Goal: Task Accomplishment & Management: Manage account settings

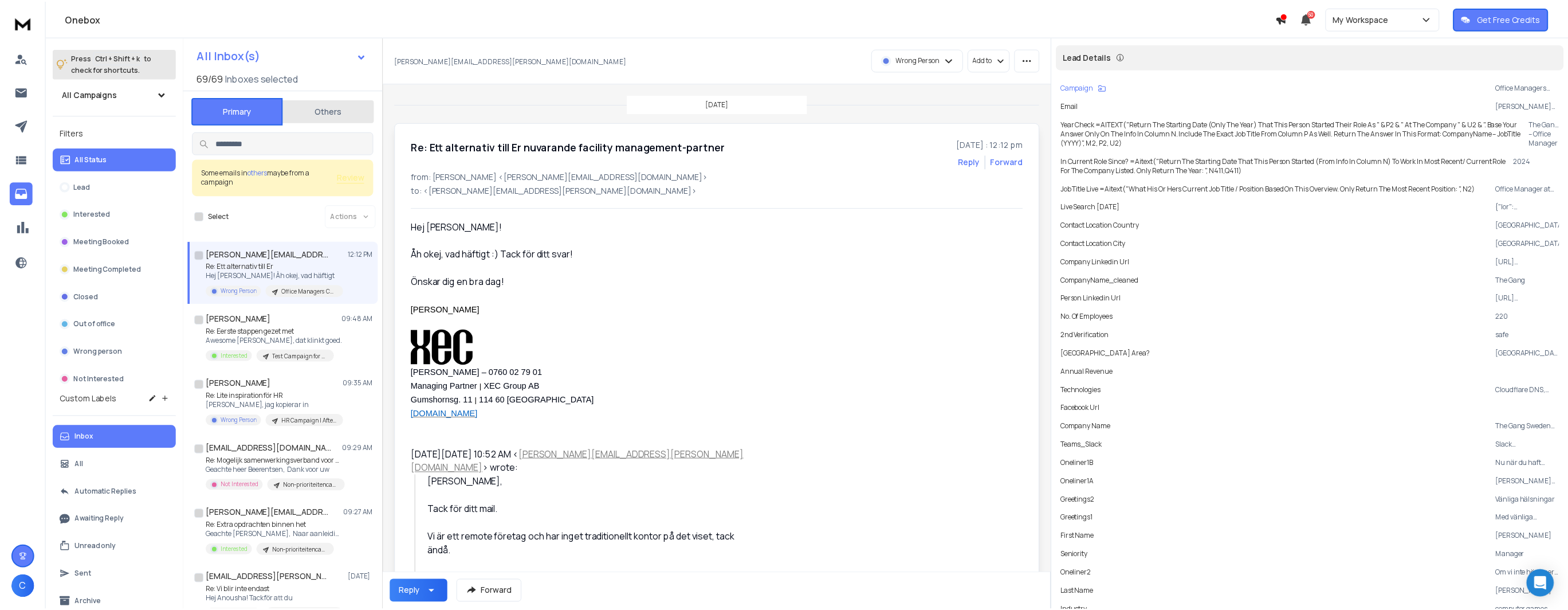
scroll to position [5, 0]
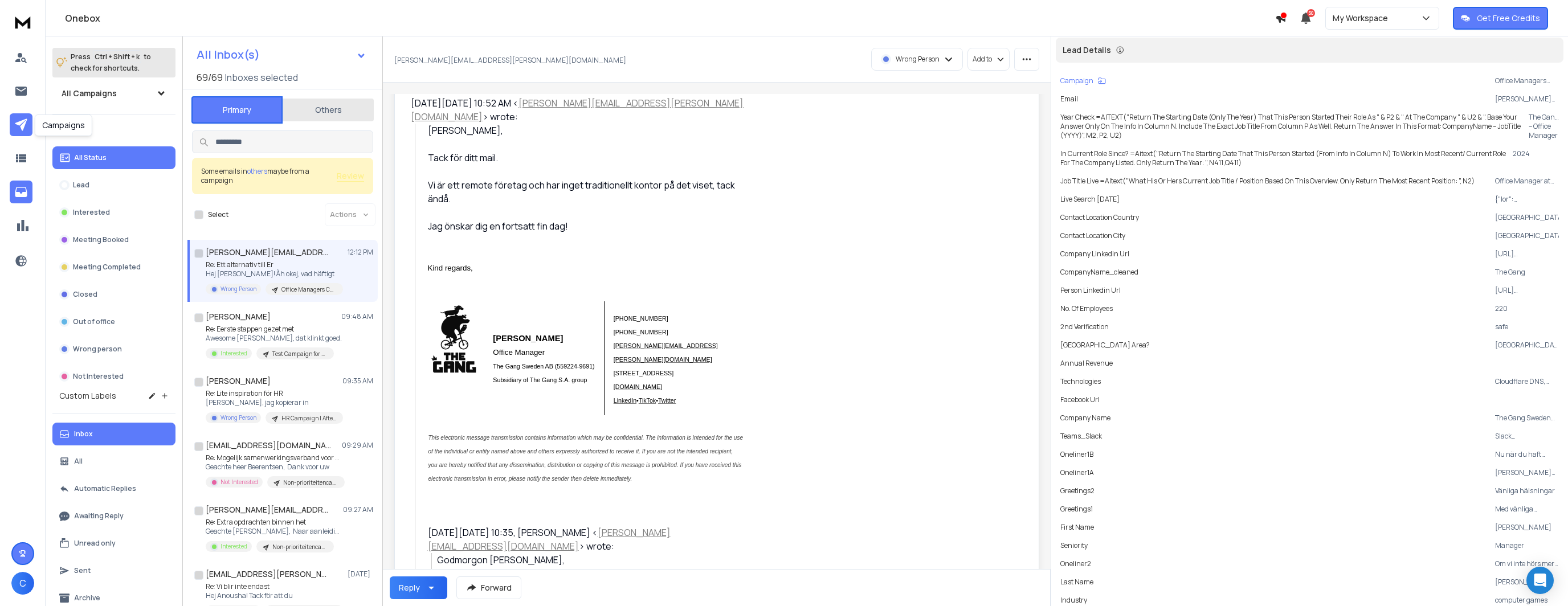
click at [20, 122] on icon at bounding box center [21, 125] width 12 height 12
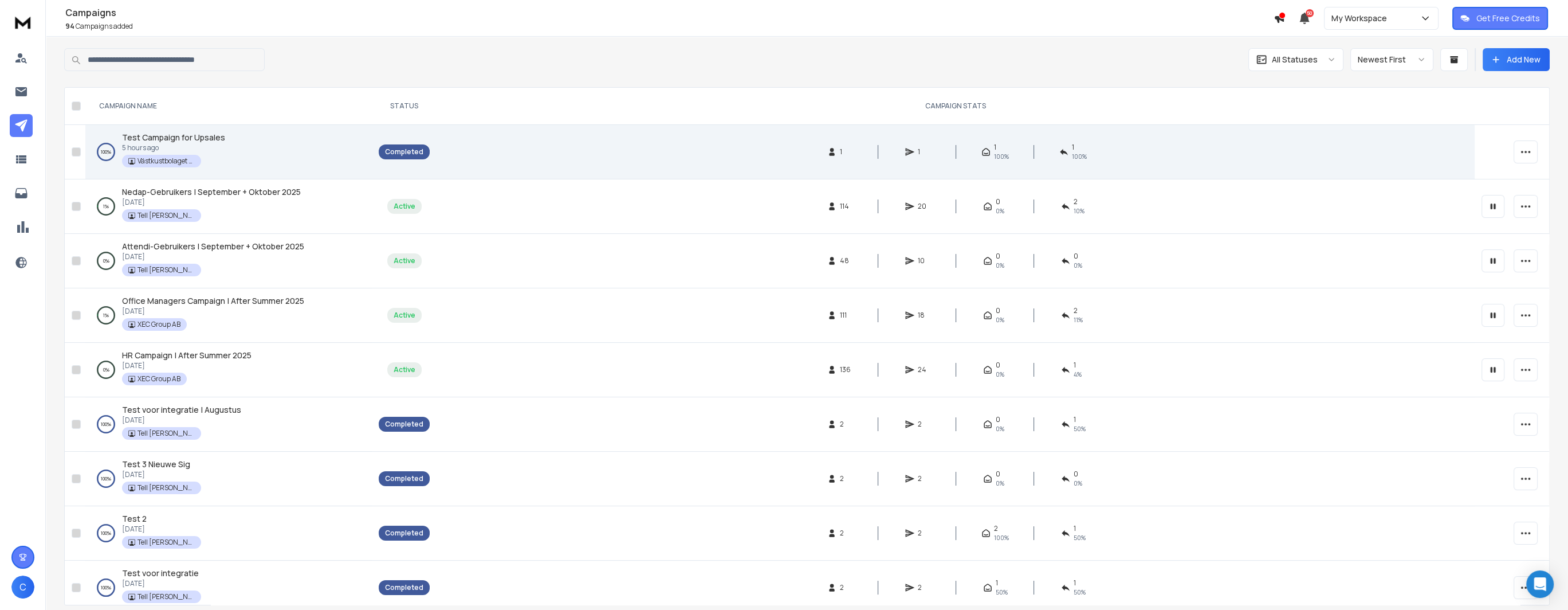
click at [182, 135] on span "Test Campaign for Upsales" at bounding box center [174, 137] width 103 height 11
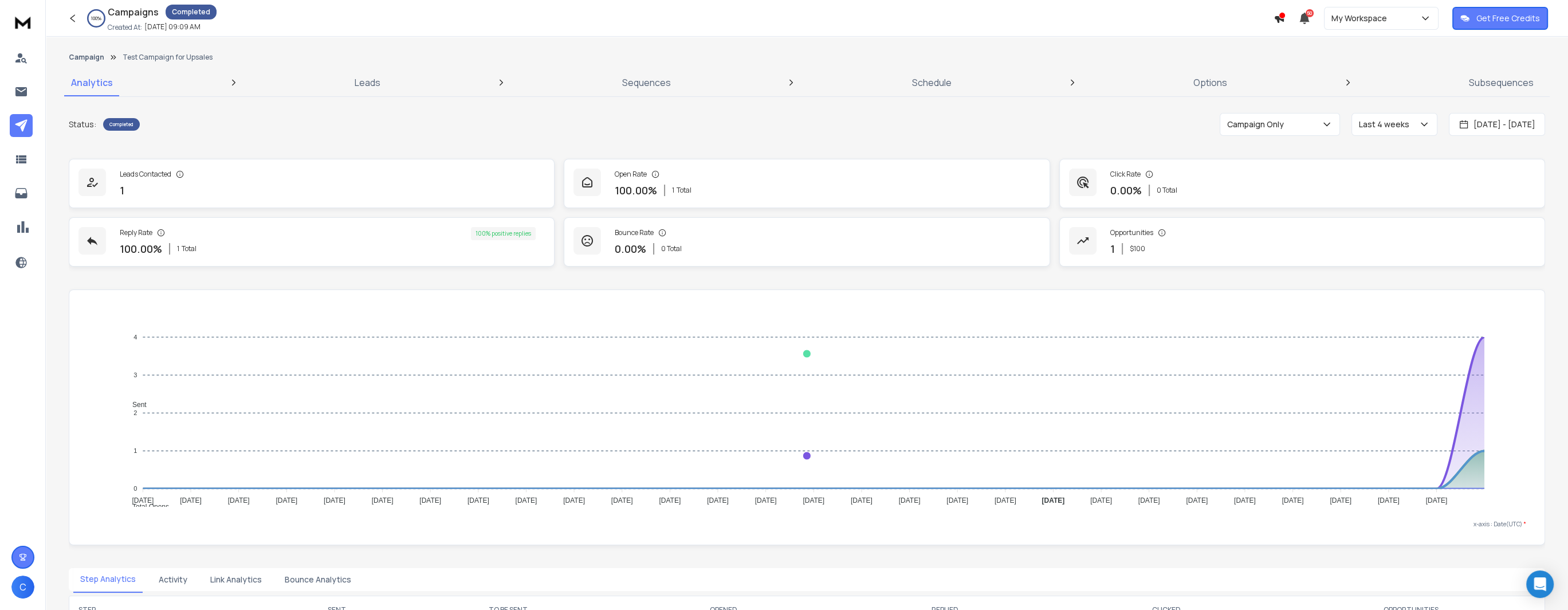
click at [352, 62] on div "Campaign Test Campaign for Upsales" at bounding box center [807, 57] width 1485 height 18
click at [359, 83] on p "Leads" at bounding box center [368, 83] width 26 height 14
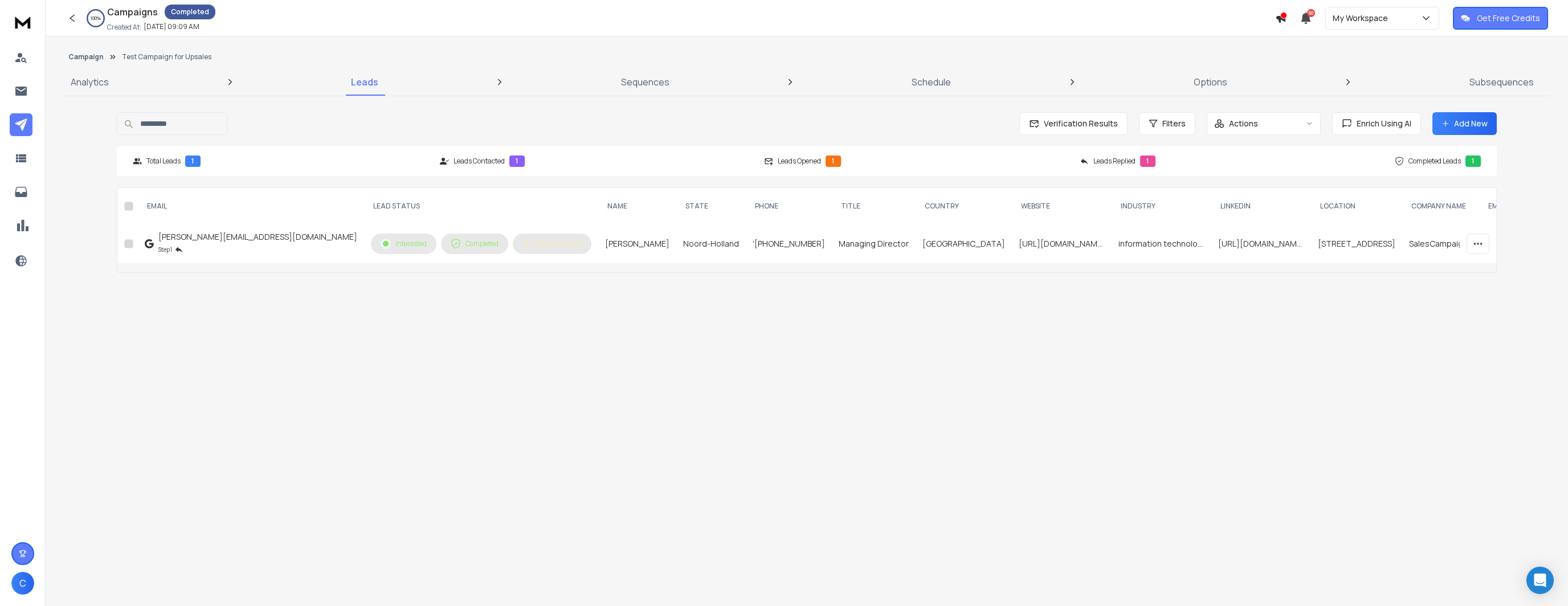
click at [1481, 123] on button "Add New" at bounding box center [1464, 123] width 64 height 23
click at [1445, 125] on icon at bounding box center [1445, 123] width 8 height 8
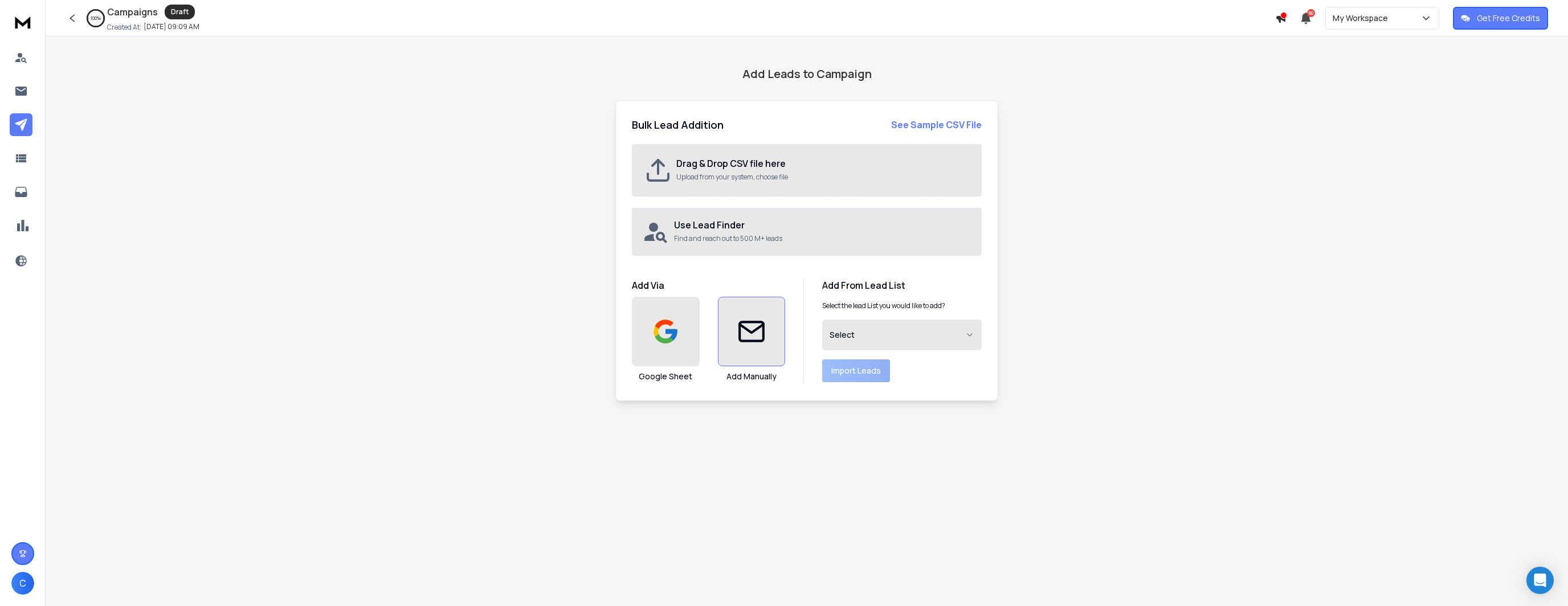
click at [736, 339] on div at bounding box center [751, 331] width 68 height 69
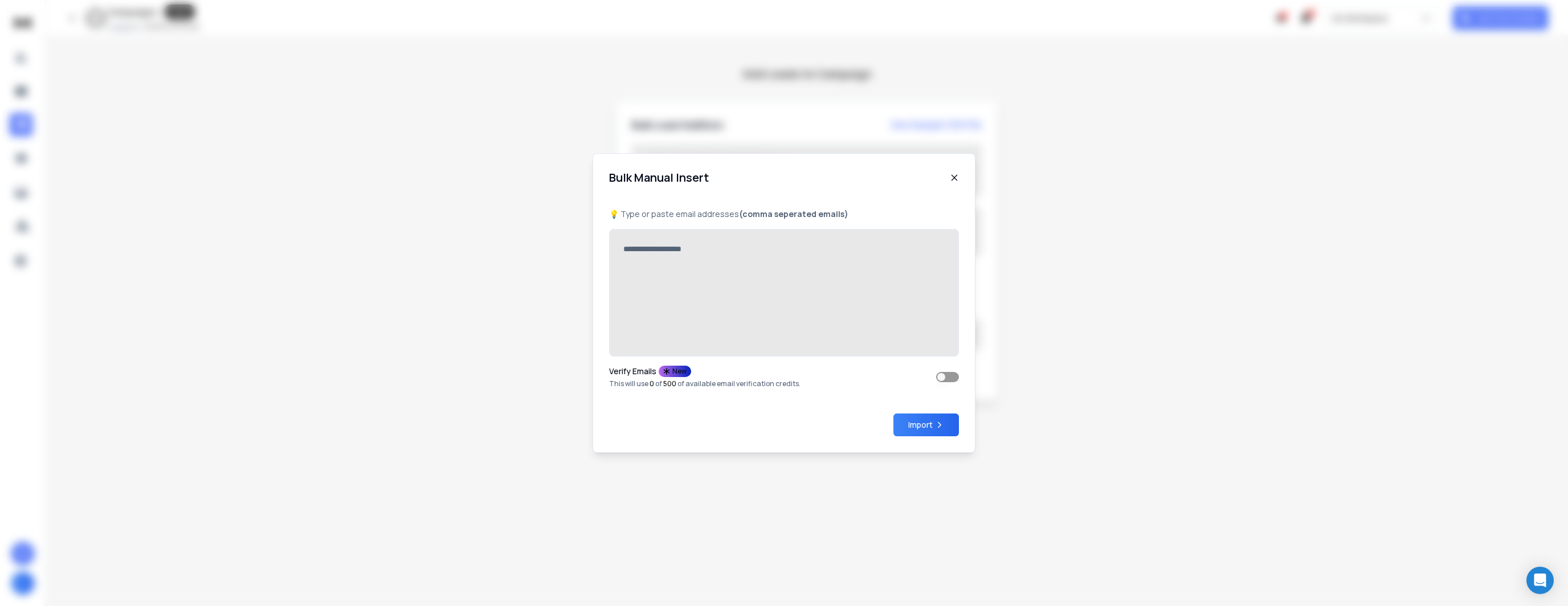
click at [666, 249] on textarea at bounding box center [784, 293] width 350 height 127
click at [475, 120] on div "Bulk Manual Insert 💡 Type or paste email addresses (comma seperated emails) Ver…" at bounding box center [784, 303] width 1568 height 606
click at [952, 174] on icon at bounding box center [954, 178] width 9 height 9
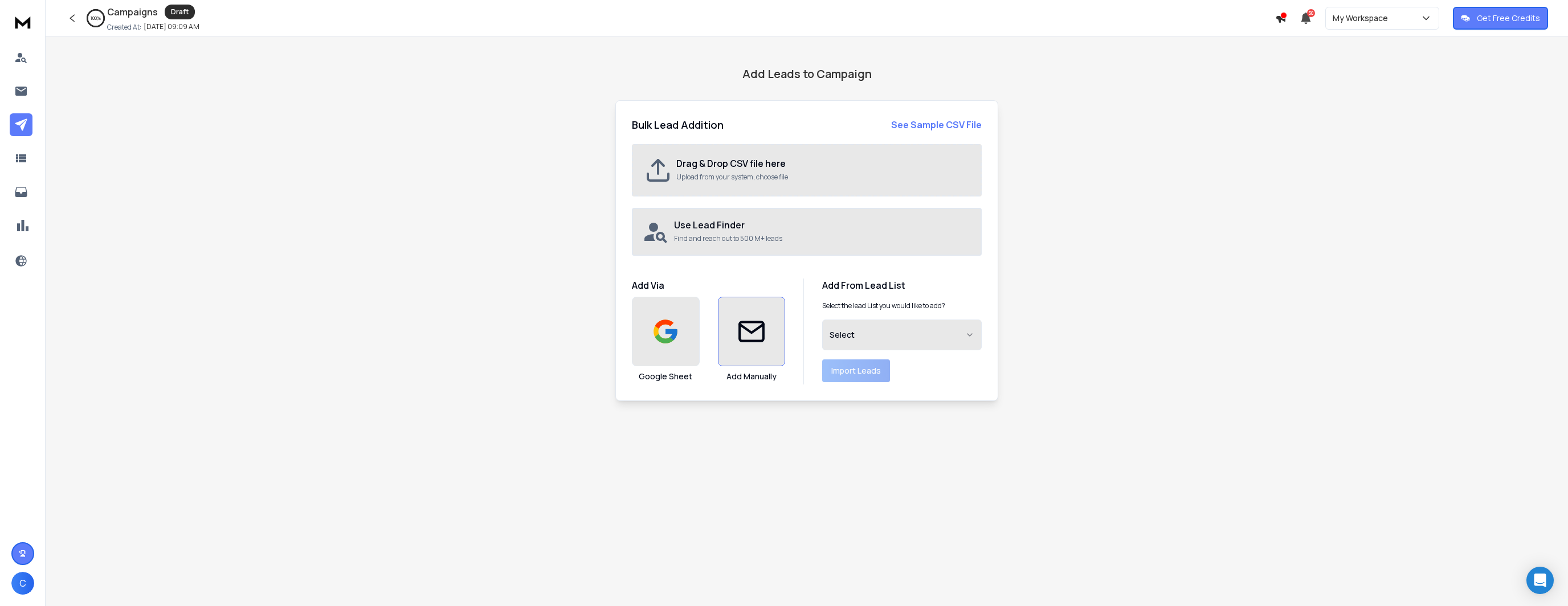
click at [759, 351] on div at bounding box center [751, 331] width 68 height 69
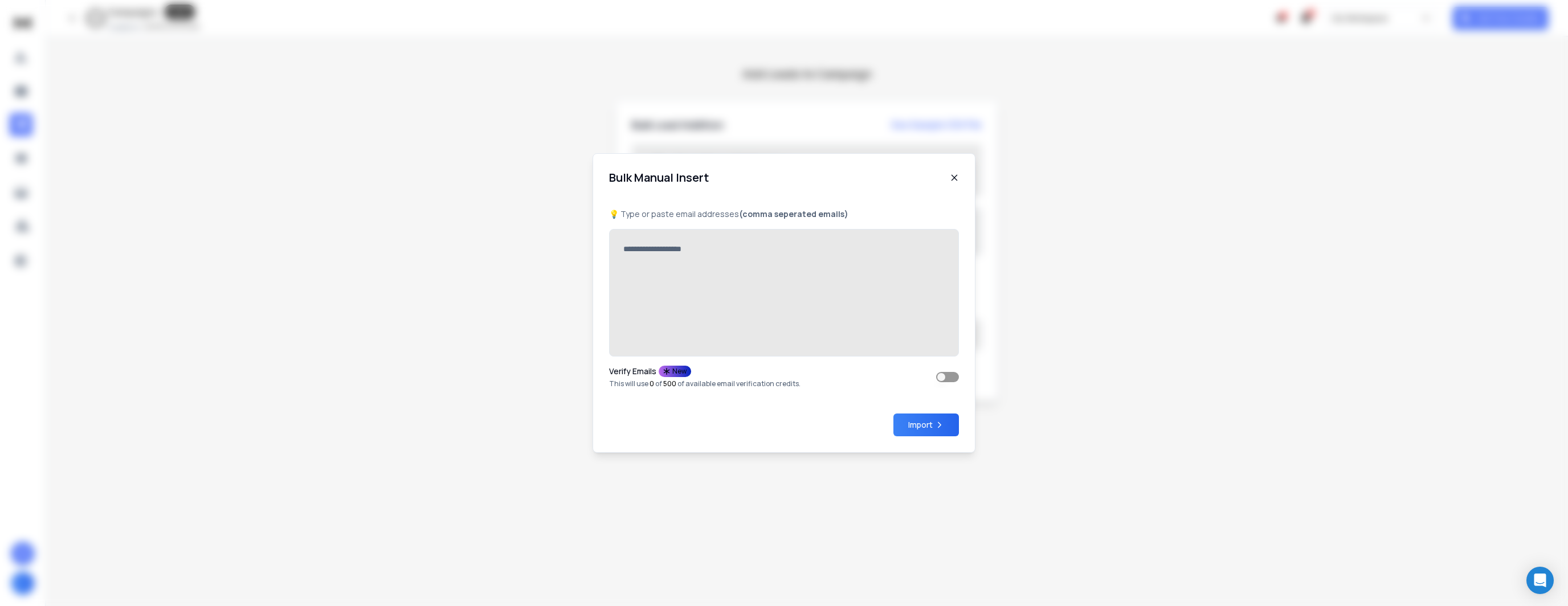
click at [702, 268] on textarea at bounding box center [784, 293] width 350 height 127
type textarea "**********"
click at [943, 427] on icon "submit" at bounding box center [939, 425] width 9 height 9
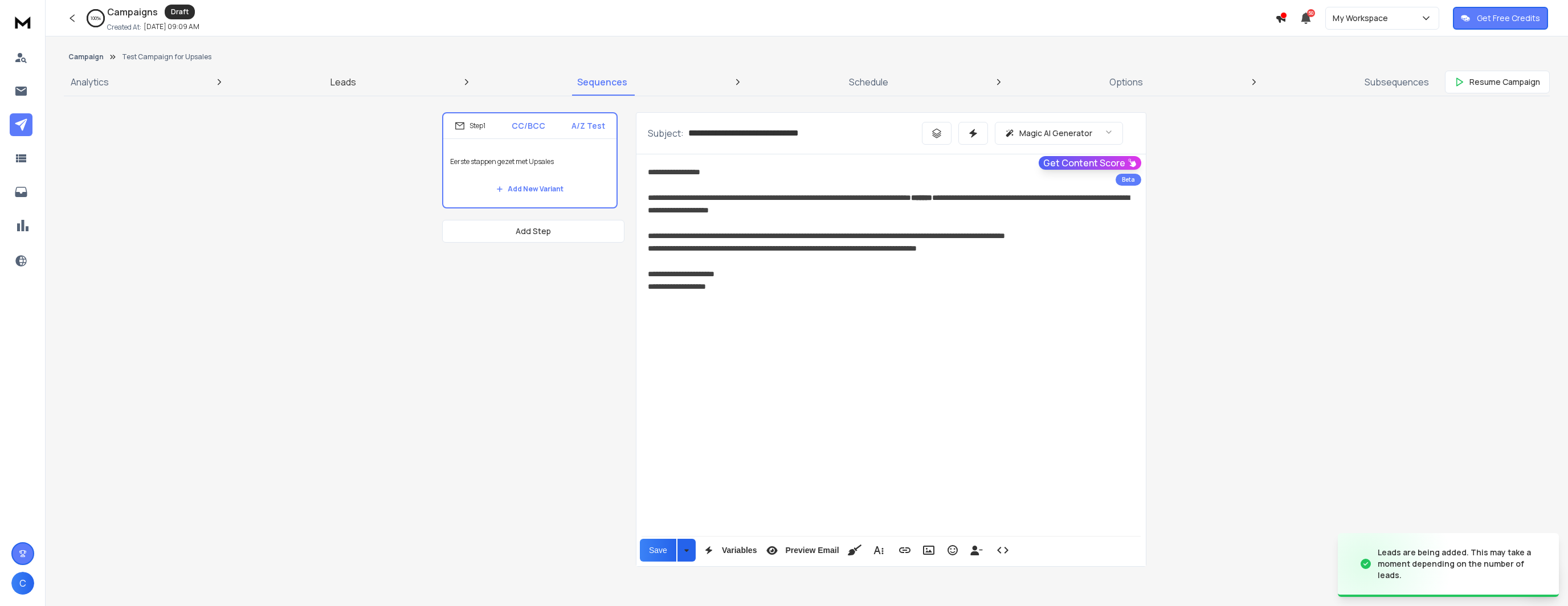
click at [332, 78] on p "Leads" at bounding box center [343, 82] width 26 height 13
click at [337, 85] on p "Leads" at bounding box center [343, 82] width 26 height 13
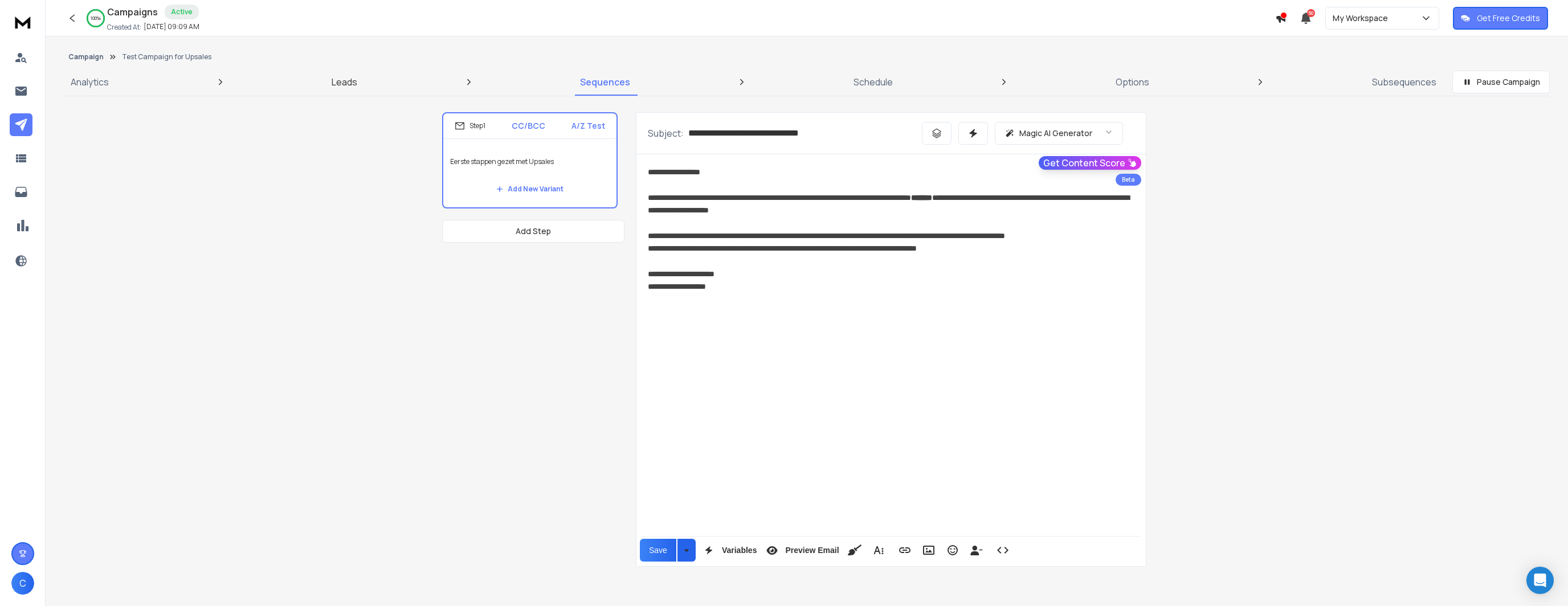
click at [339, 82] on p "Leads" at bounding box center [345, 82] width 26 height 13
click at [19, 119] on icon at bounding box center [21, 125] width 13 height 13
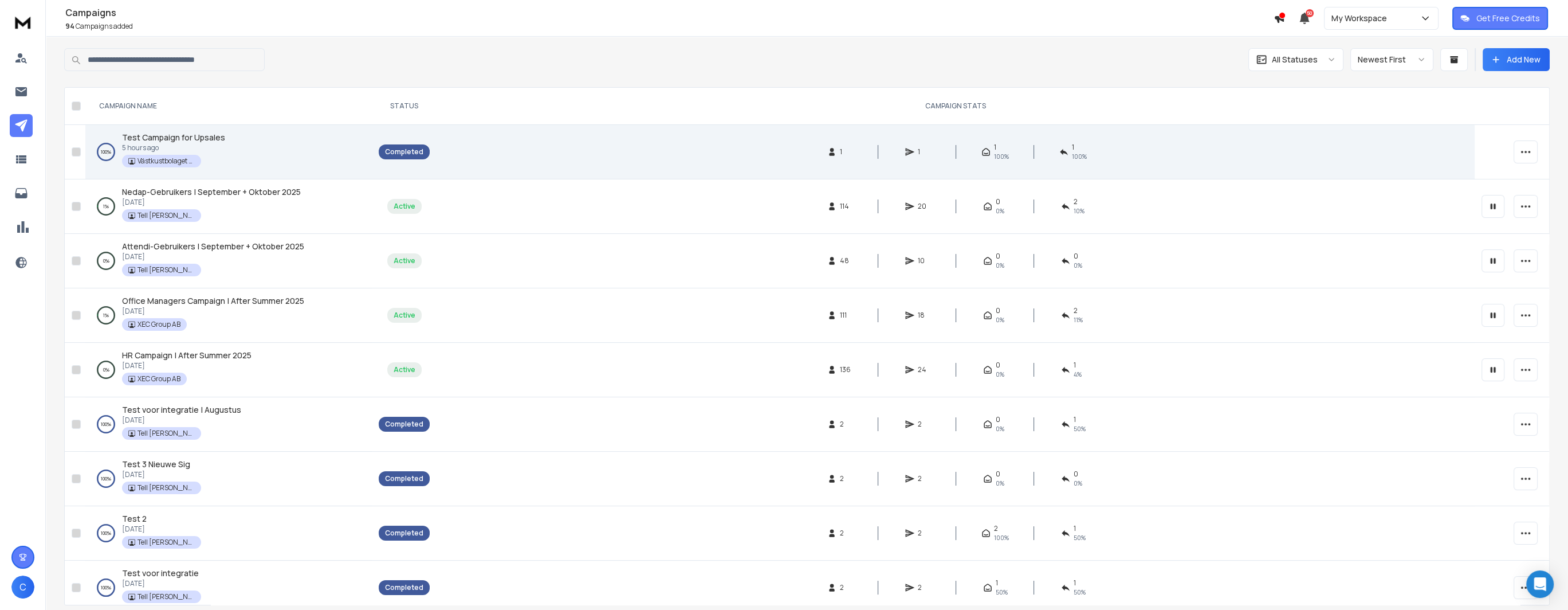
click at [201, 138] on span "Test Campaign for Upsales" at bounding box center [174, 137] width 103 height 11
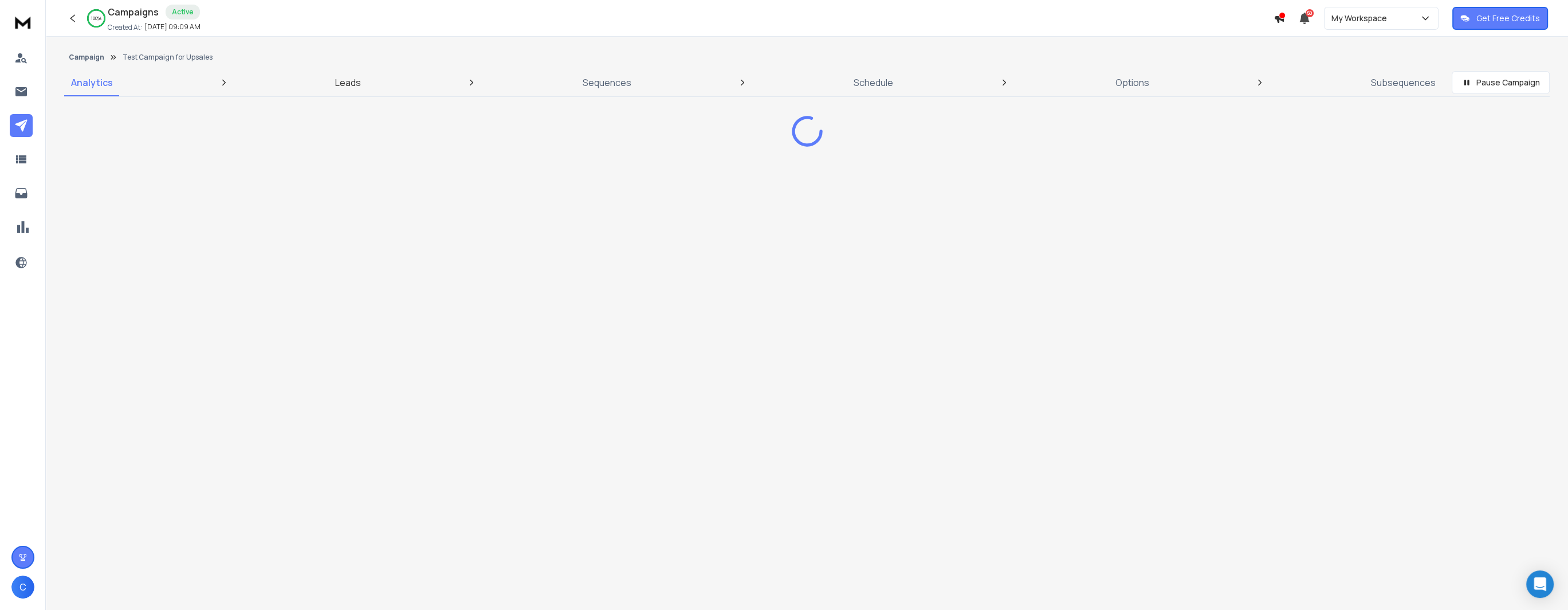
click at [352, 81] on p "Leads" at bounding box center [348, 83] width 26 height 14
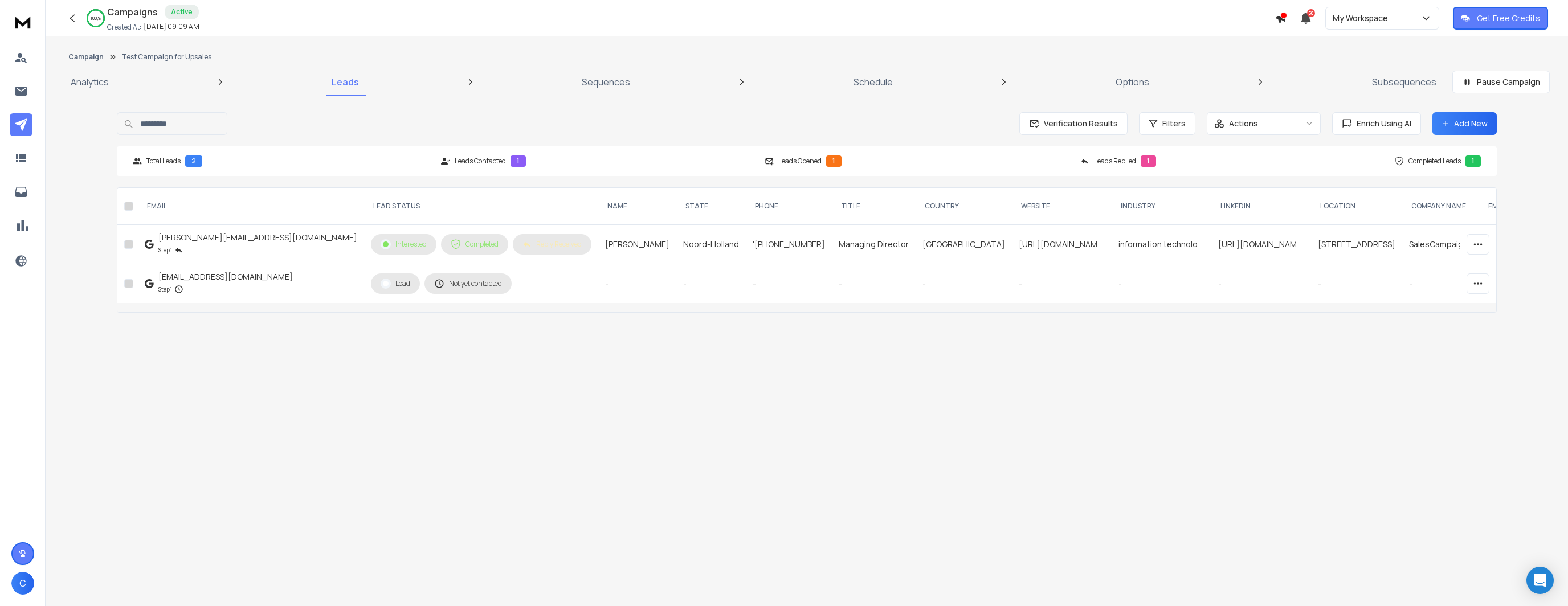
click at [598, 289] on td "-" at bounding box center [637, 284] width 78 height 39
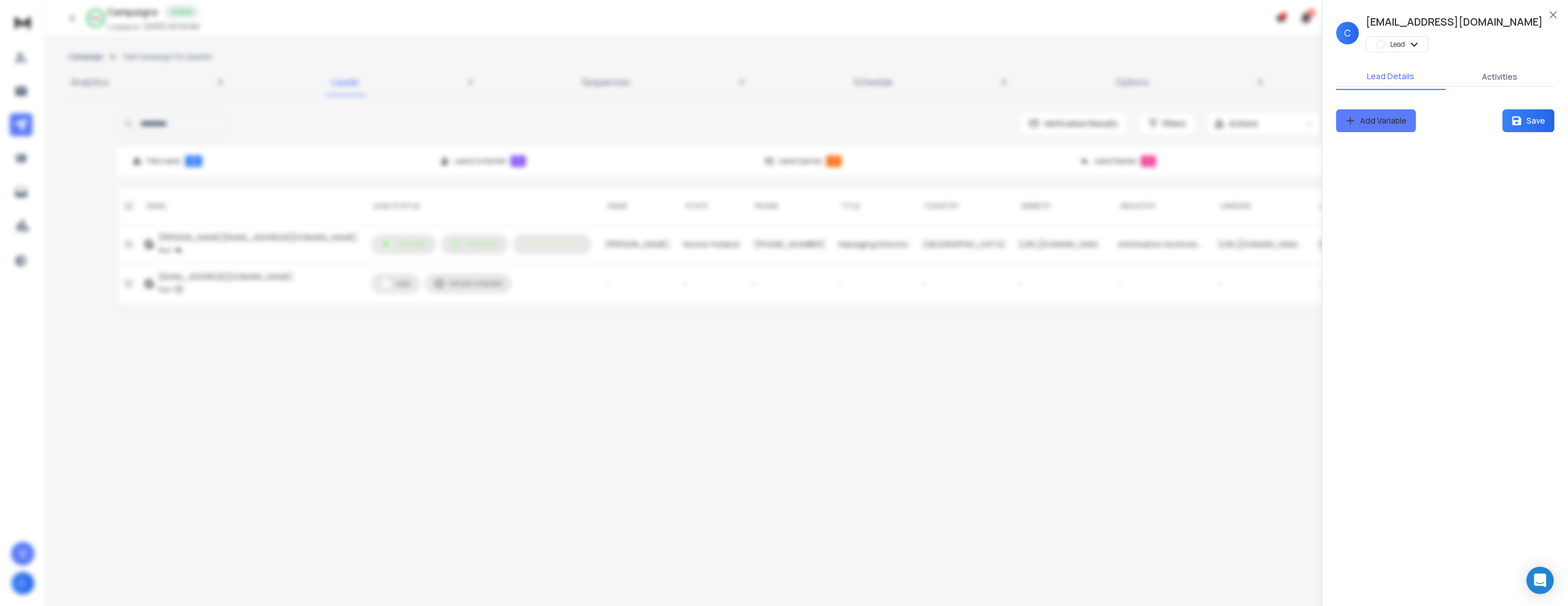
click at [1383, 119] on button "Add Variable" at bounding box center [1376, 121] width 80 height 23
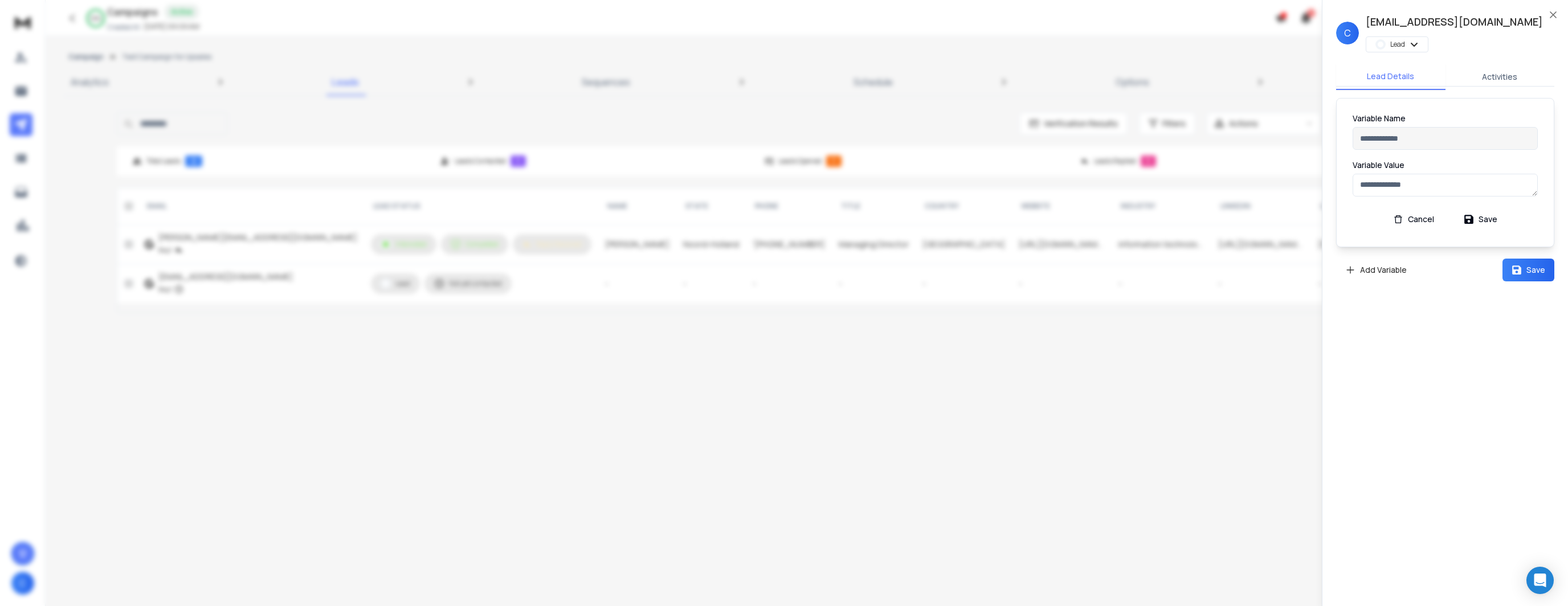
click at [1405, 137] on input at bounding box center [1445, 138] width 185 height 23
click at [1407, 174] on textarea at bounding box center [1445, 185] width 185 height 23
click at [1420, 218] on button "Cancel" at bounding box center [1414, 219] width 59 height 23
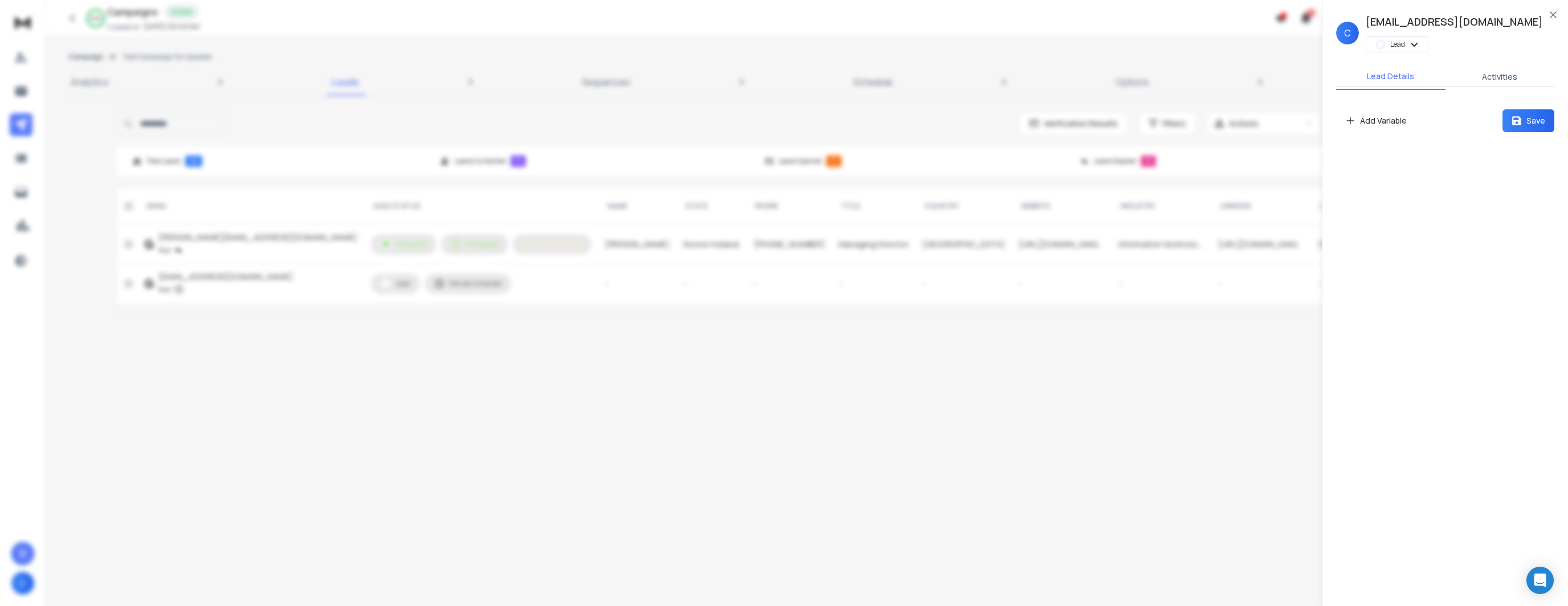
click at [1219, 312] on div at bounding box center [784, 303] width 1568 height 606
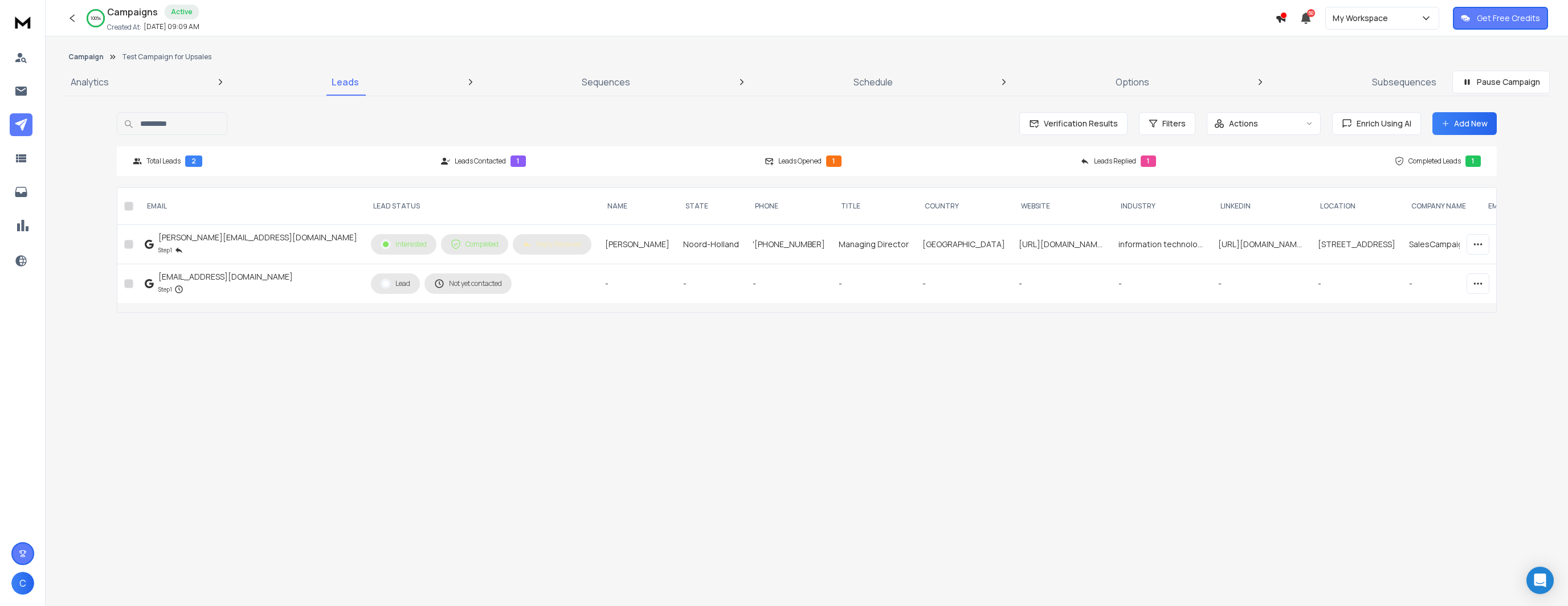
click at [1476, 247] on icon "button" at bounding box center [1478, 244] width 10 height 10
click at [1462, 270] on p "Delete Lead" at bounding box center [1461, 268] width 47 height 11
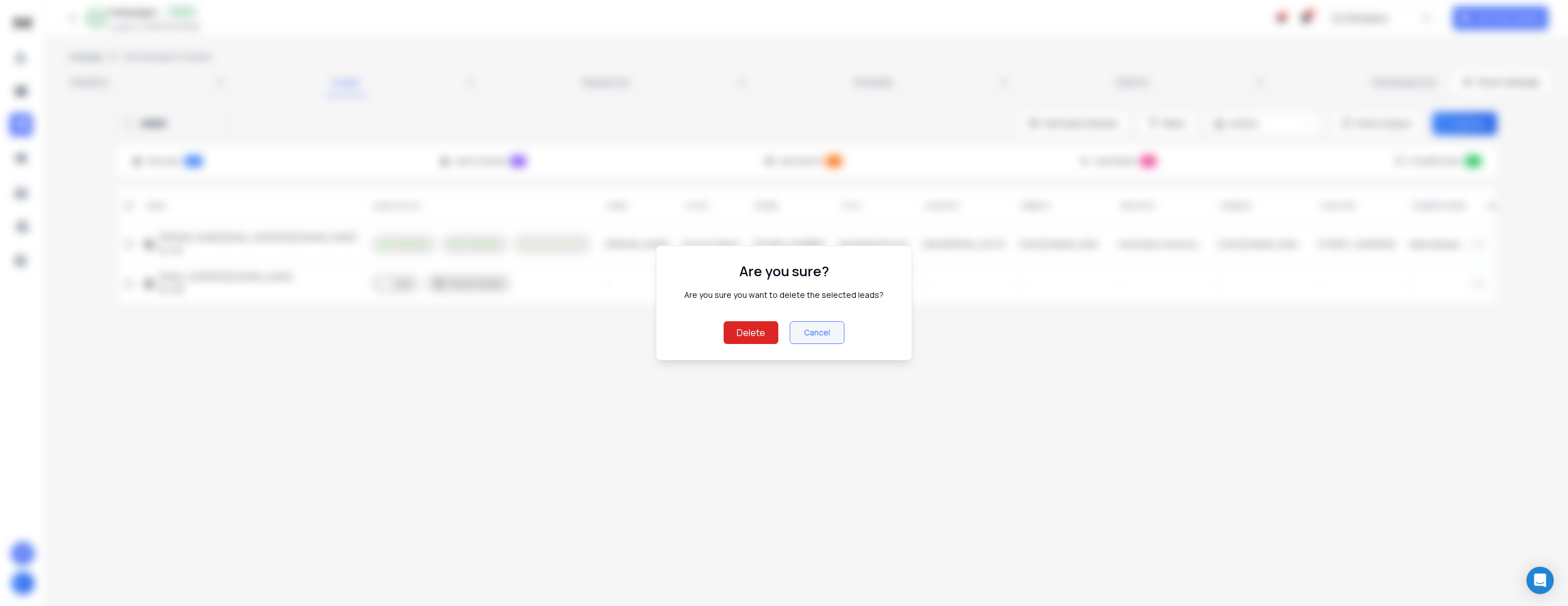
click at [811, 335] on button "Cancel" at bounding box center [817, 332] width 55 height 23
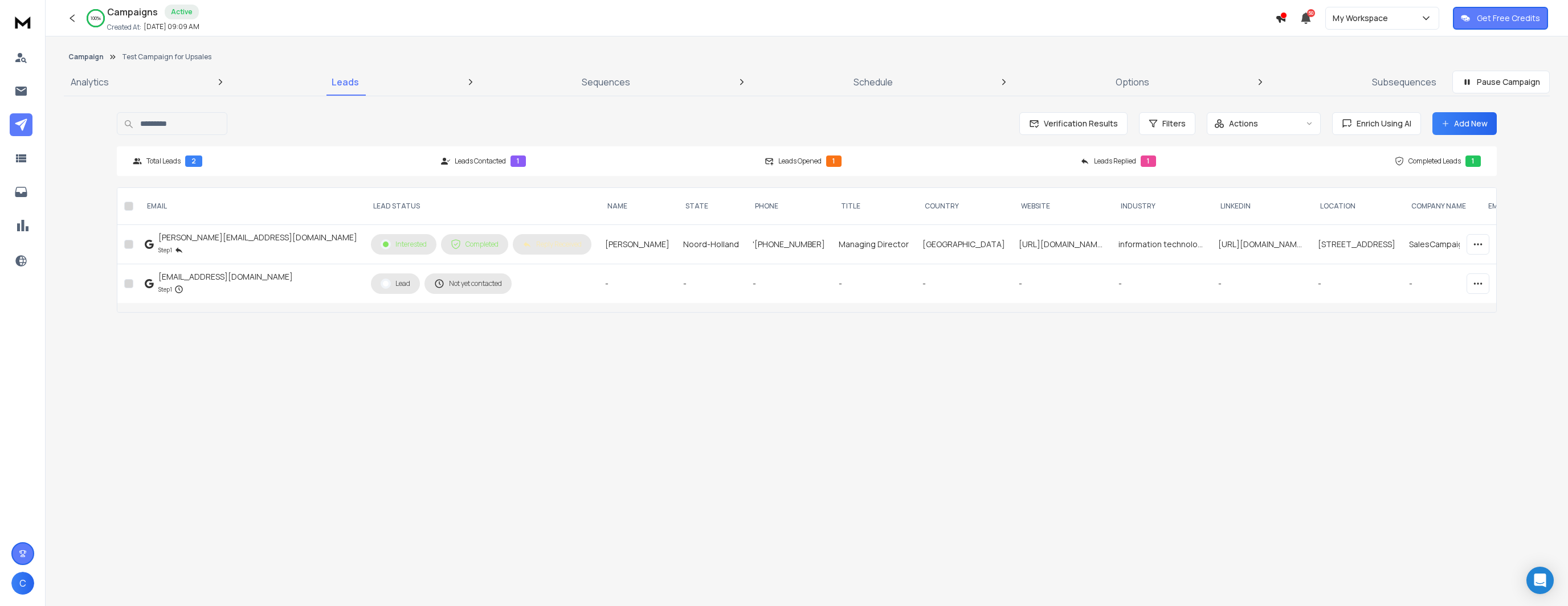
click at [1473, 280] on icon "button" at bounding box center [1478, 283] width 10 height 10
click at [1456, 309] on p "Delete Lead" at bounding box center [1461, 307] width 47 height 11
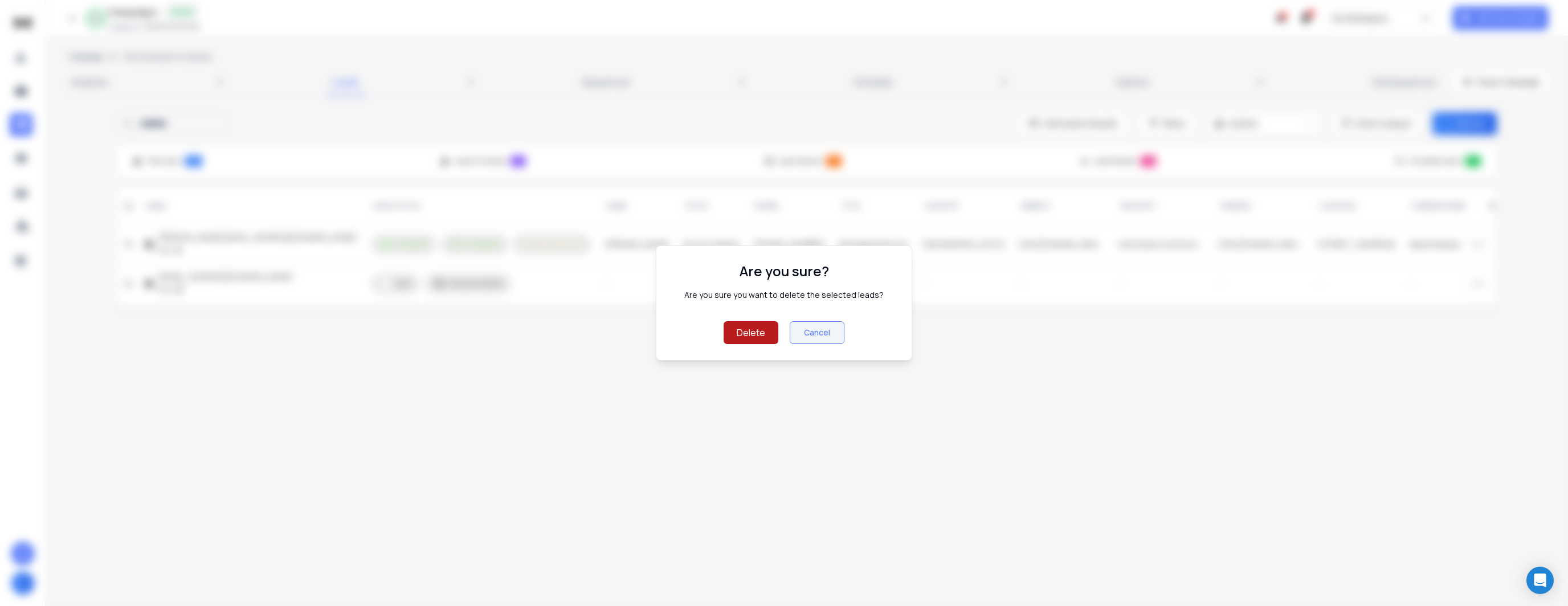
click at [757, 336] on button "Delete" at bounding box center [751, 332] width 55 height 23
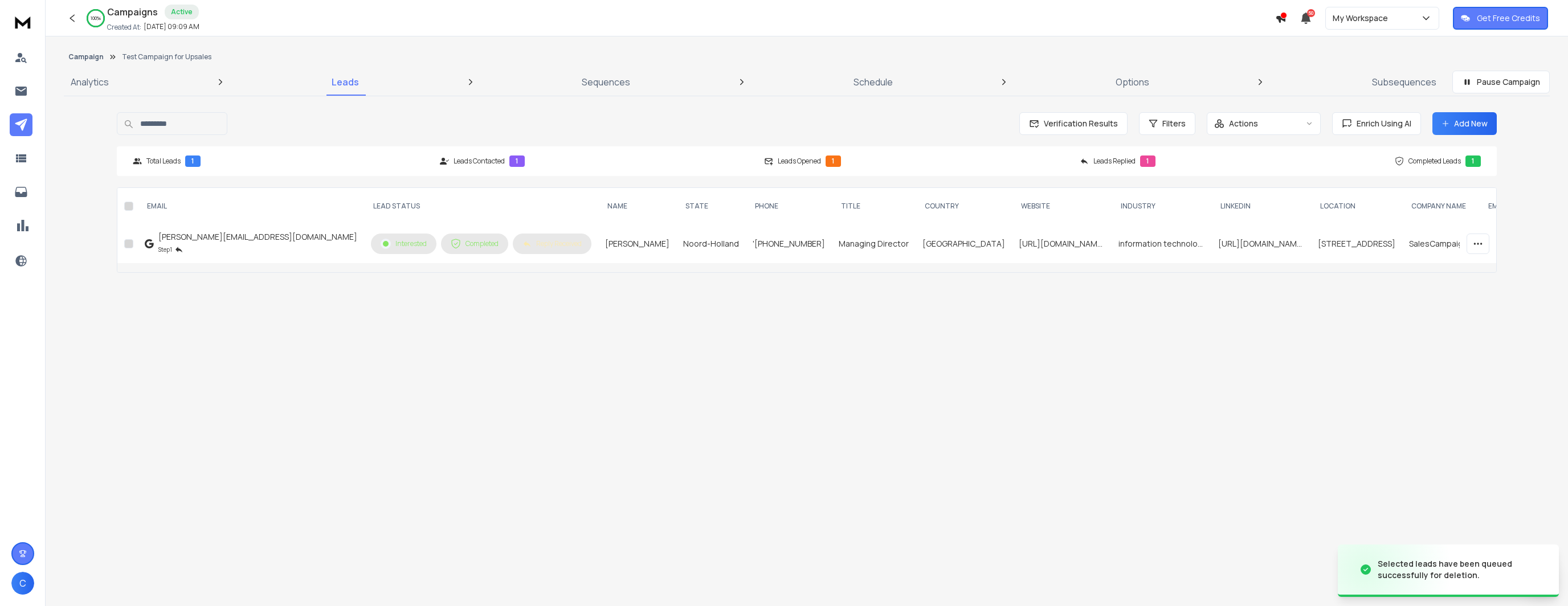
click at [1463, 123] on button "Add New" at bounding box center [1464, 123] width 64 height 23
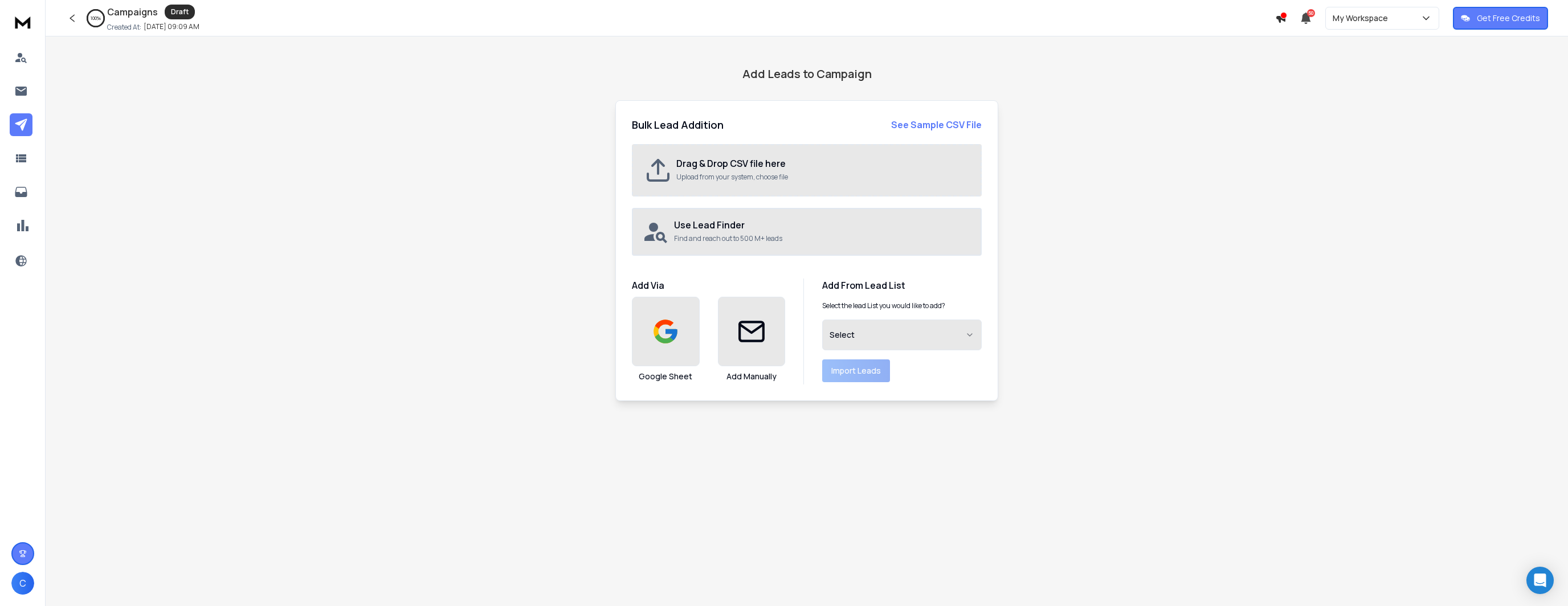
click at [741, 174] on p "Upload from your system, choose file" at bounding box center [823, 177] width 293 height 9
click at [736, 162] on h2 "Drag & Drop CSV file here" at bounding box center [823, 163] width 293 height 13
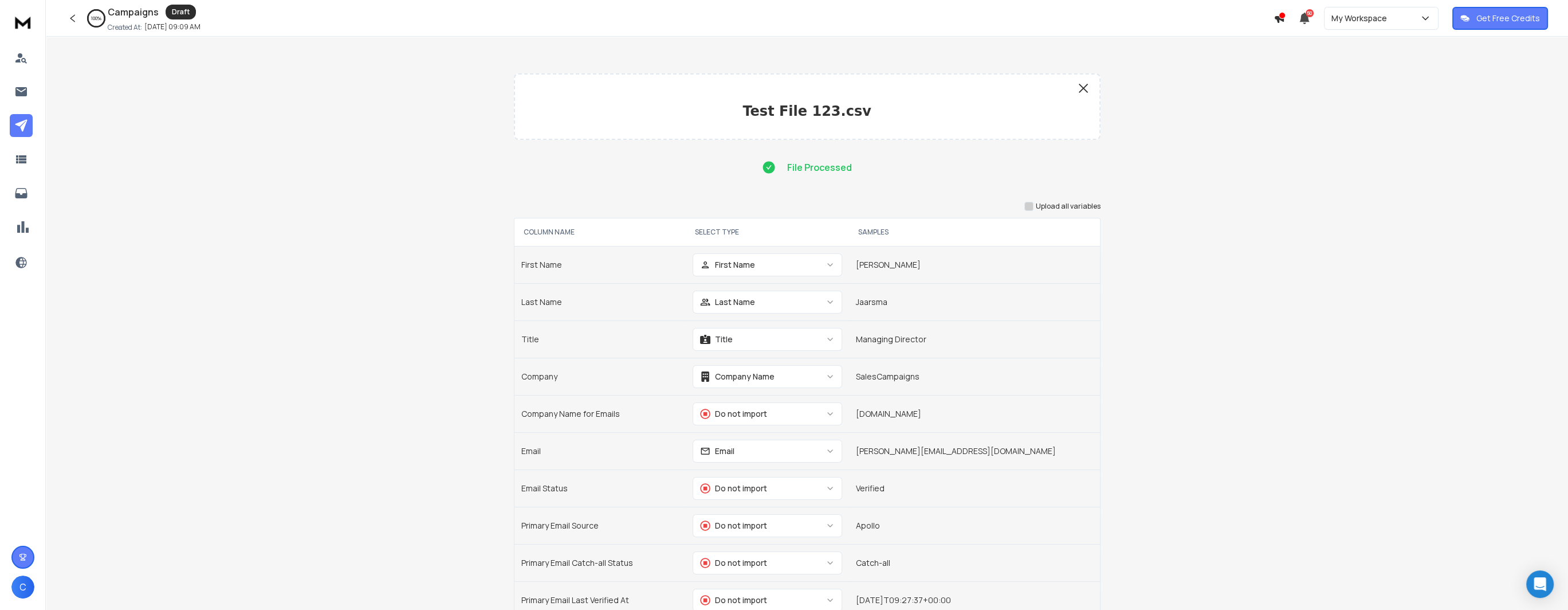
click at [1082, 85] on icon at bounding box center [1083, 88] width 14 height 14
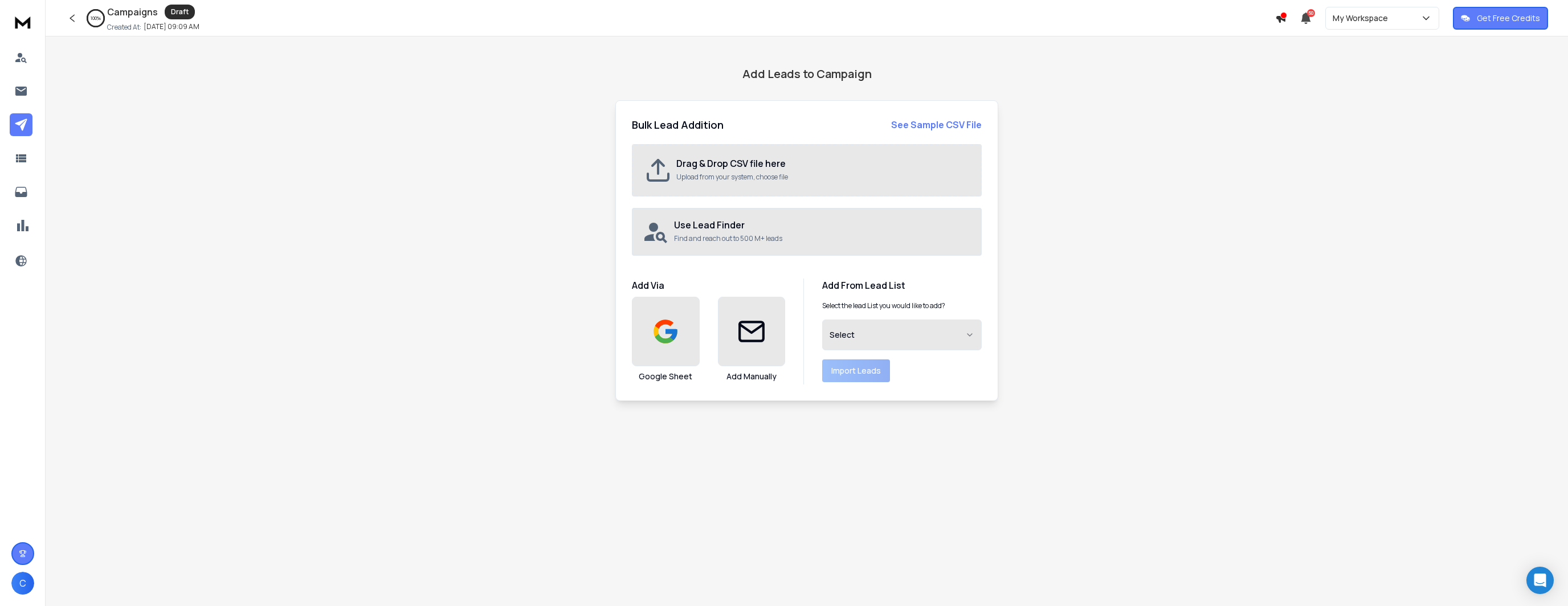
click at [722, 158] on h2 "Drag & Drop CSV file here" at bounding box center [823, 163] width 293 height 13
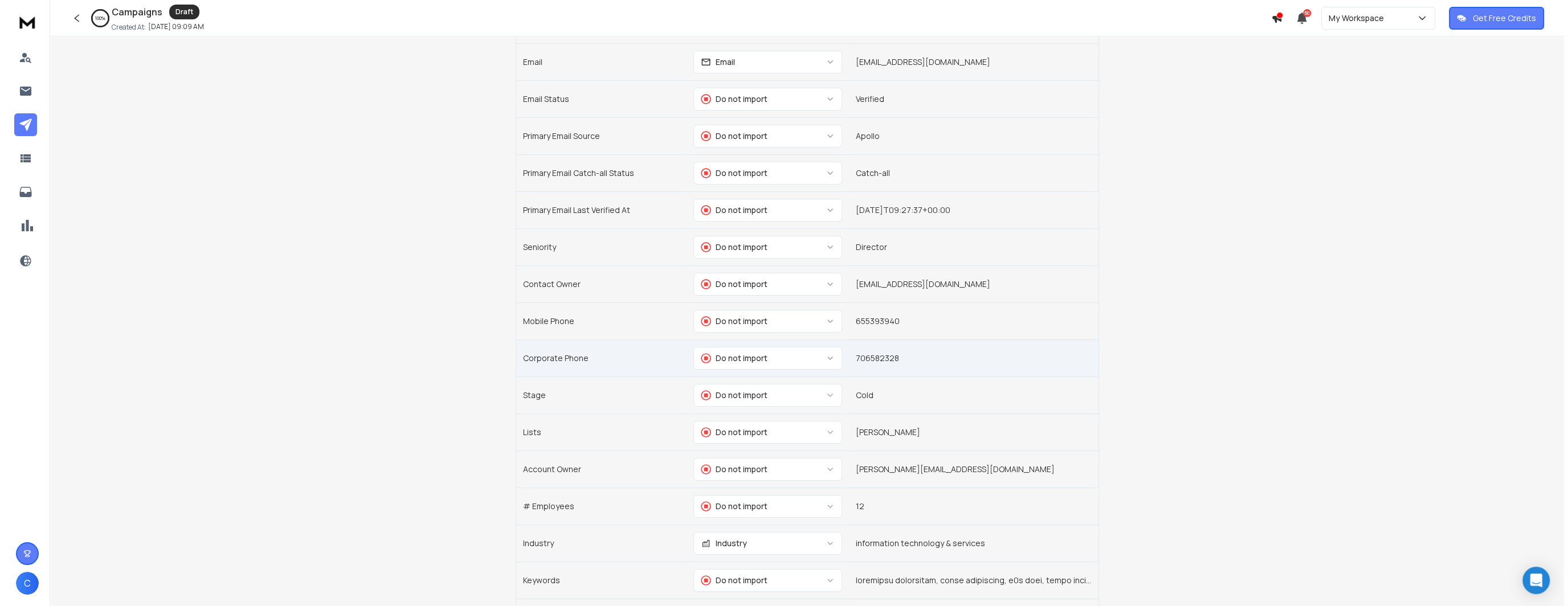
scroll to position [398, 0]
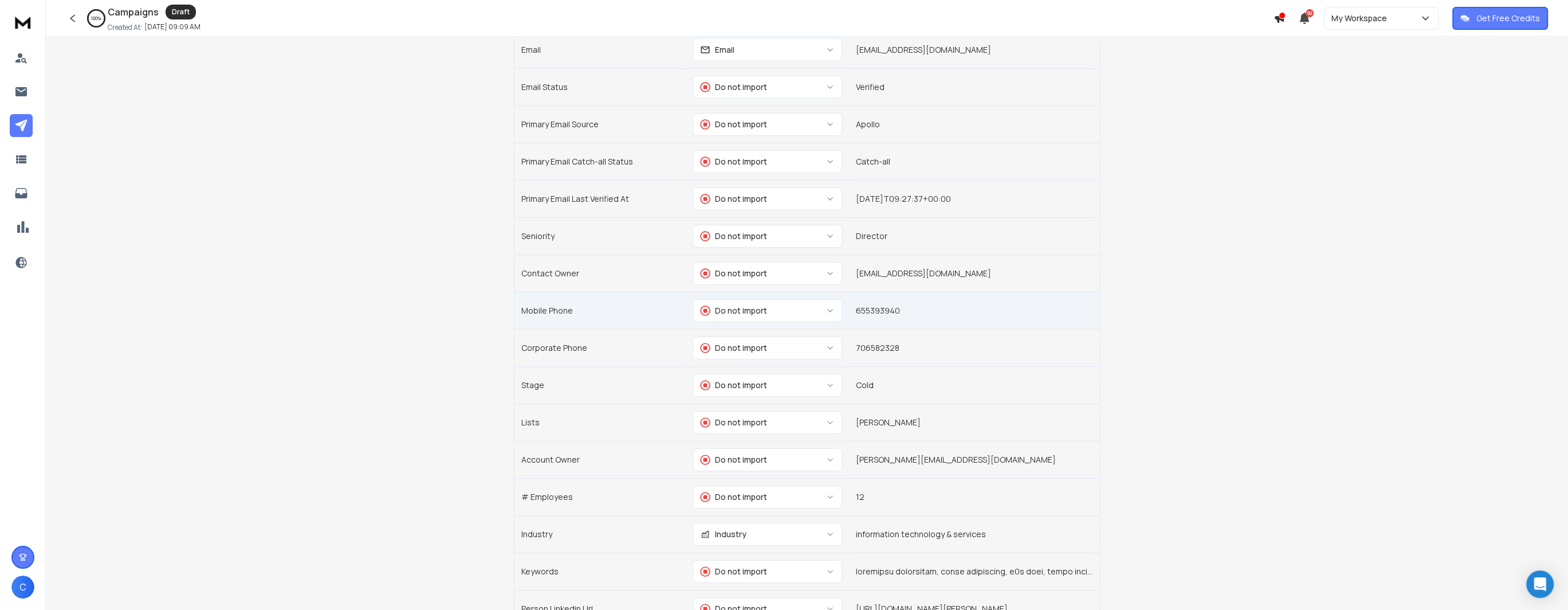
click at [729, 310] on div "Do not import" at bounding box center [733, 310] width 67 height 12
click at [608, 324] on td "Mobile Phone" at bounding box center [600, 310] width 172 height 37
click at [728, 347] on div "Do not import" at bounding box center [733, 347] width 67 height 12
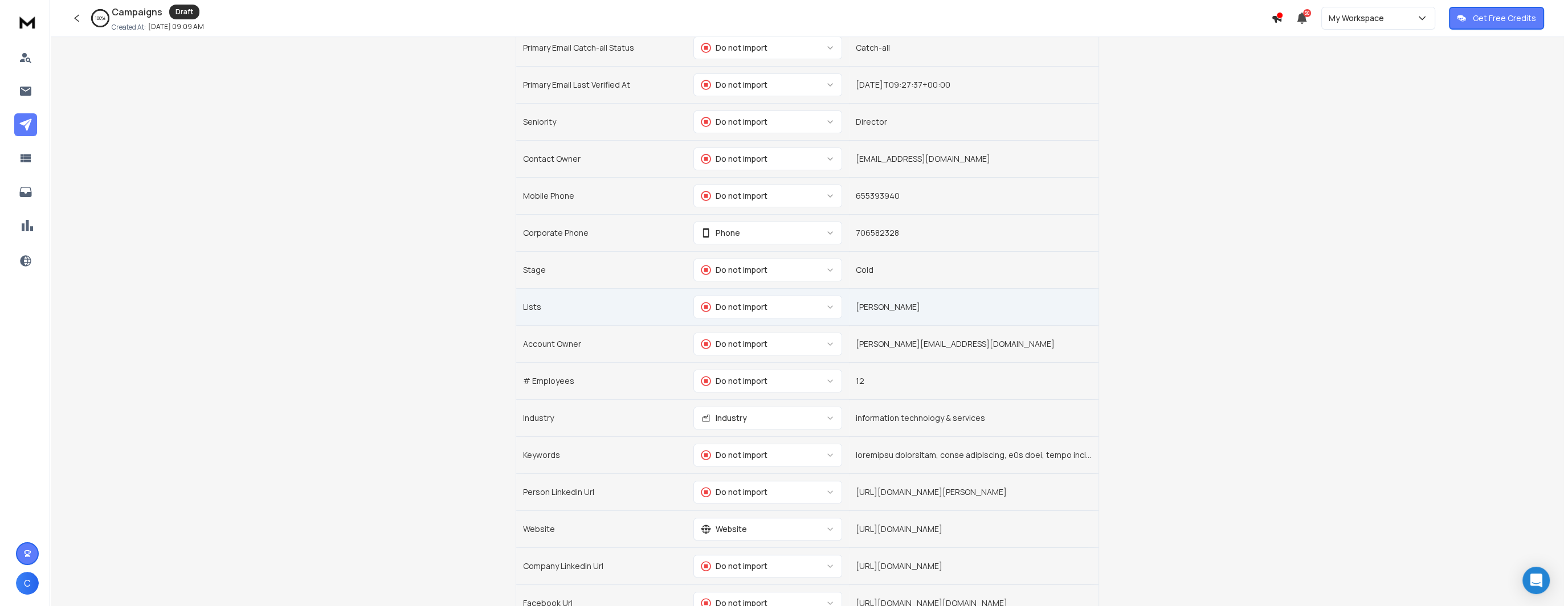
scroll to position [512, 0]
click at [743, 376] on div "Do not import" at bounding box center [725, 380] width 67 height 11
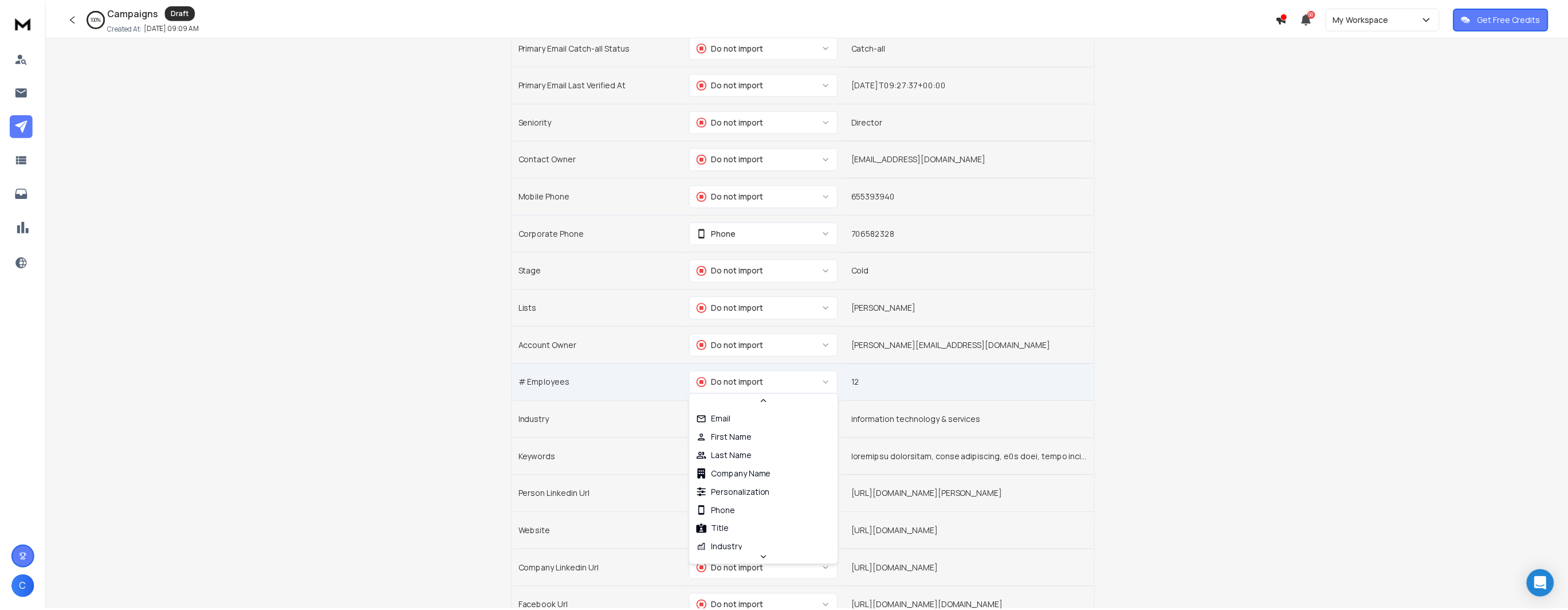
scroll to position [115, 0]
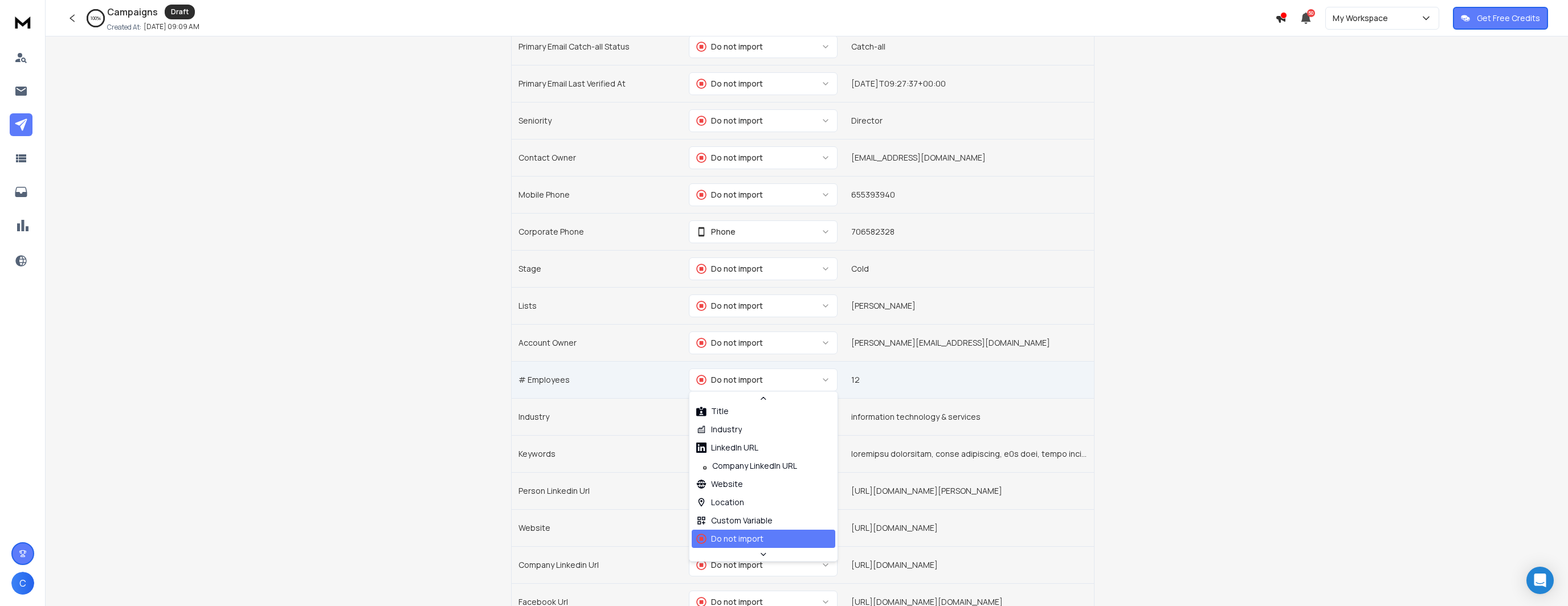
click at [587, 380] on td "# Employees" at bounding box center [597, 380] width 171 height 37
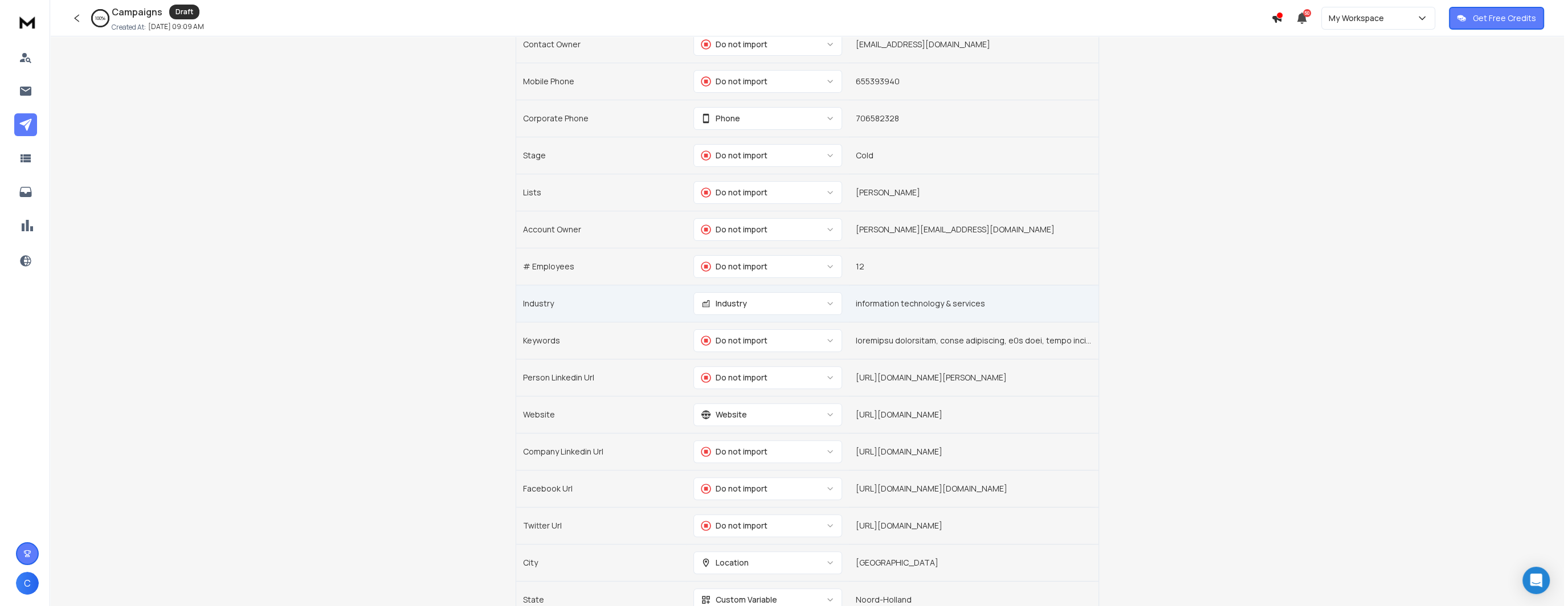
scroll to position [626, 0]
click at [749, 367] on button "Do not import" at bounding box center [763, 377] width 148 height 23
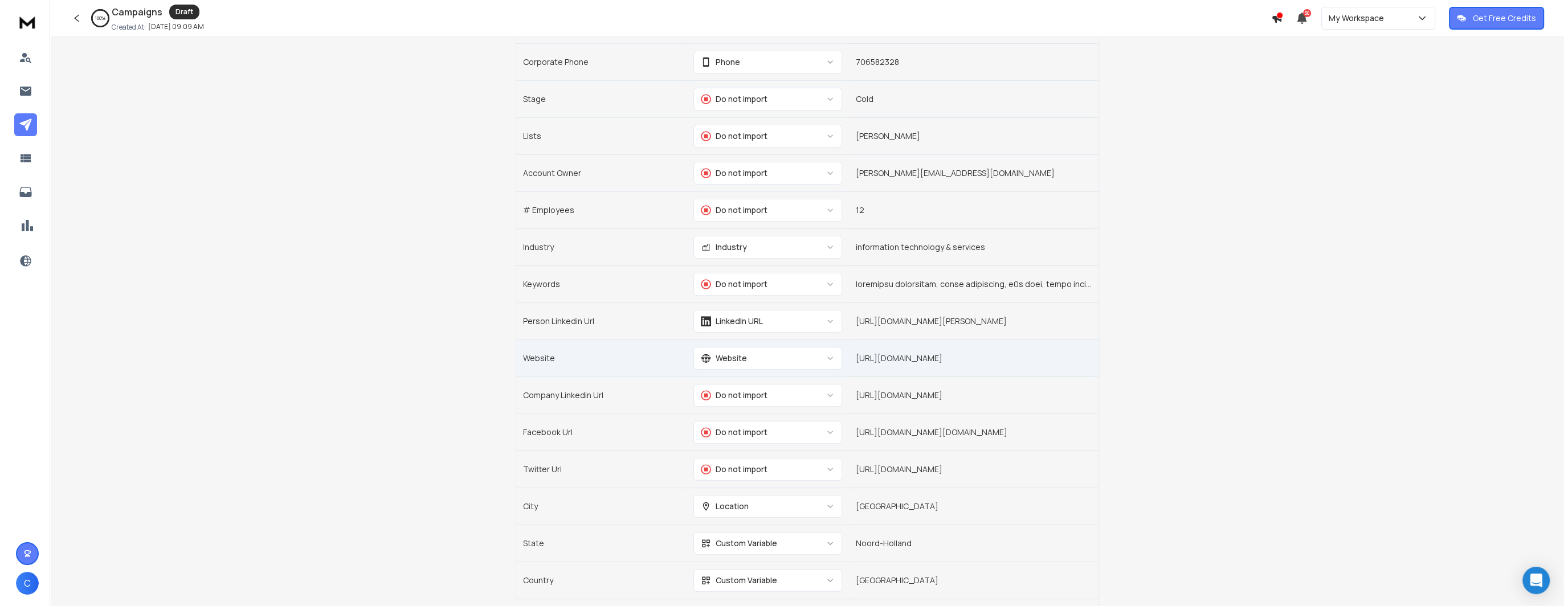
scroll to position [684, 0]
click at [728, 392] on div "Do not import" at bounding box center [725, 394] width 67 height 11
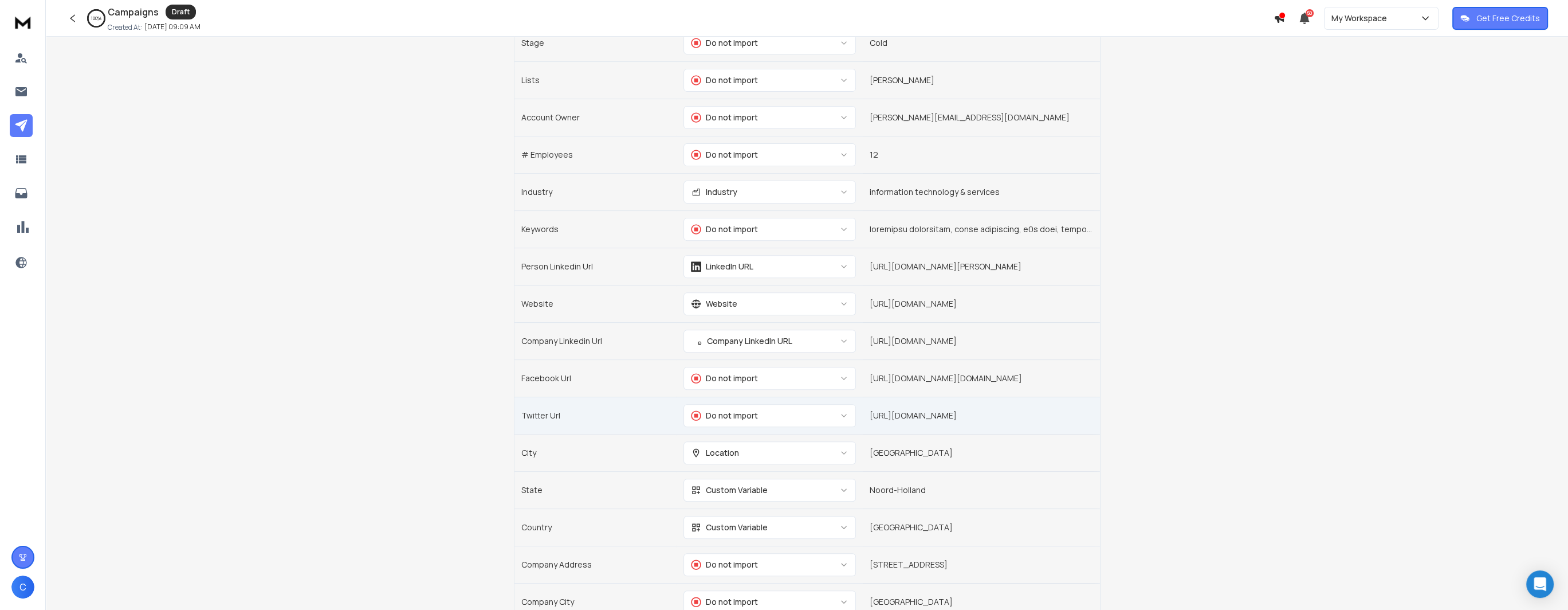
scroll to position [745, 0]
click at [735, 386] on td "Do not import" at bounding box center [770, 376] width 187 height 37
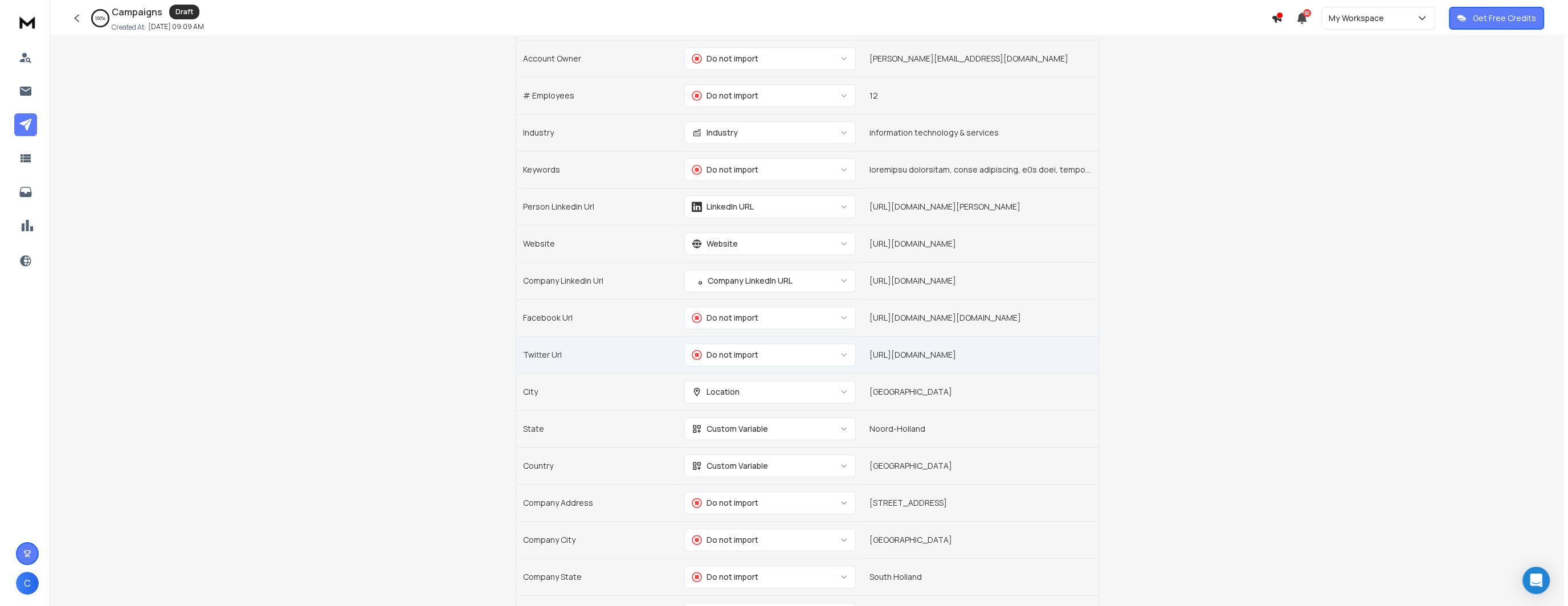
scroll to position [797, 0]
click at [736, 385] on button "Location" at bounding box center [765, 391] width 171 height 23
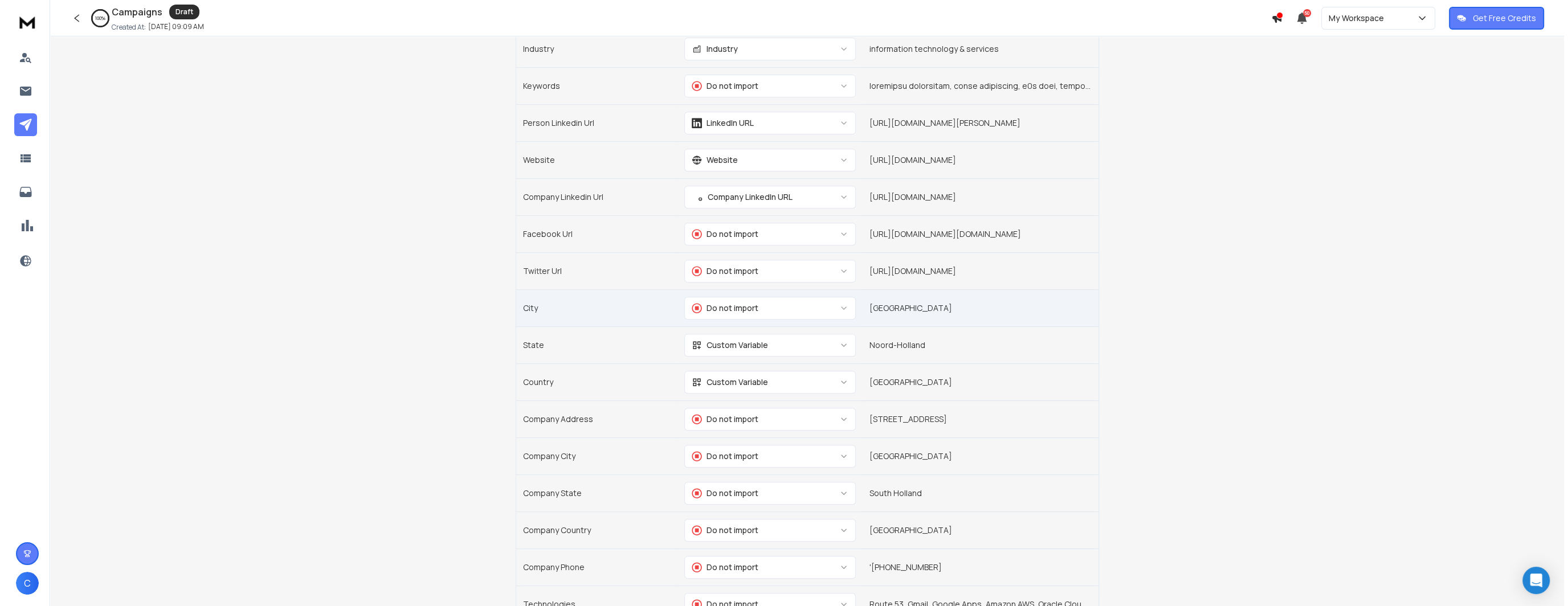
scroll to position [911, 0]
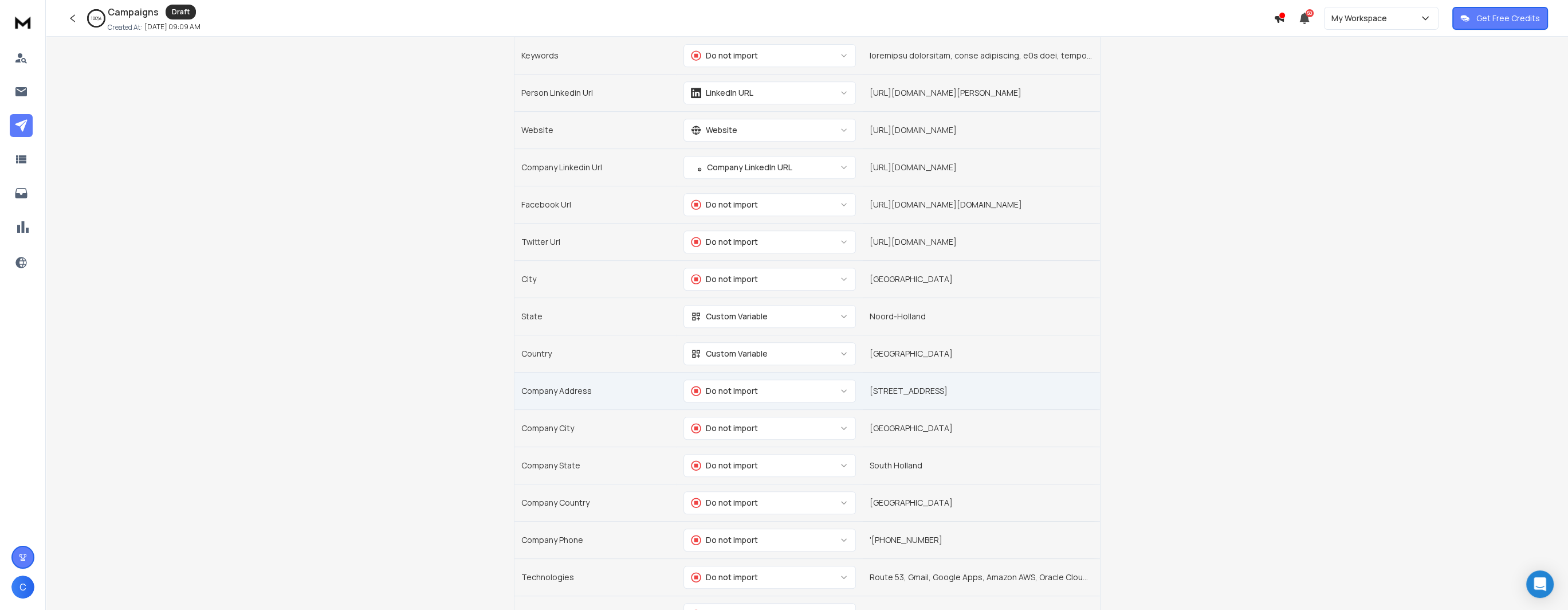
click at [729, 385] on div "Do not import" at bounding box center [724, 391] width 67 height 12
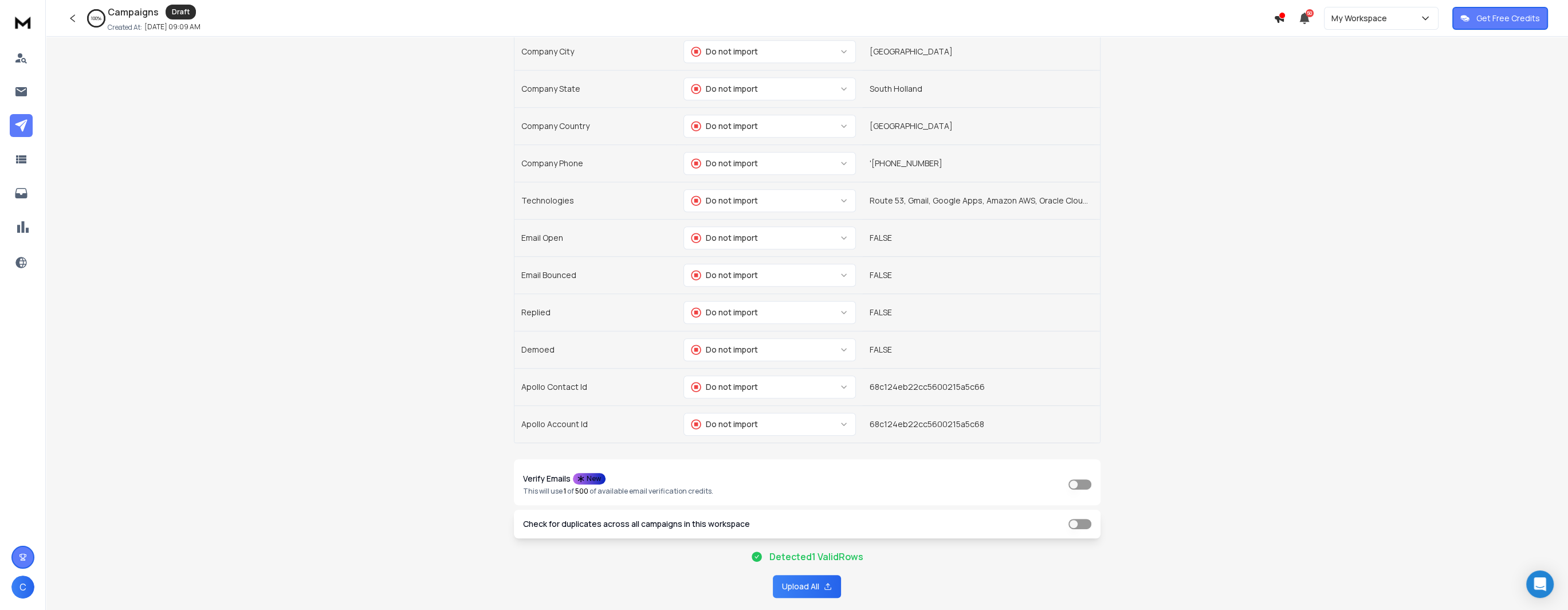
scroll to position [1294, 0]
click at [813, 574] on button "Upload All" at bounding box center [807, 586] width 68 height 23
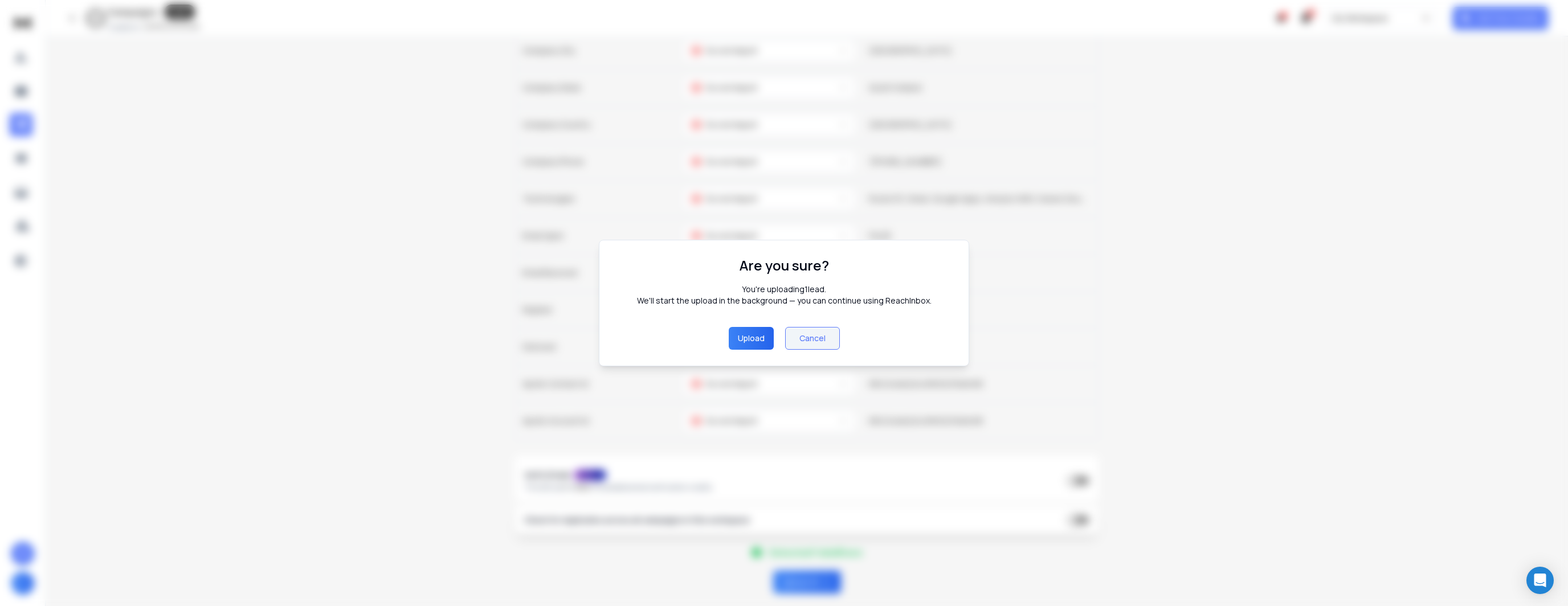
click at [747, 336] on button "Upload" at bounding box center [751, 338] width 45 height 23
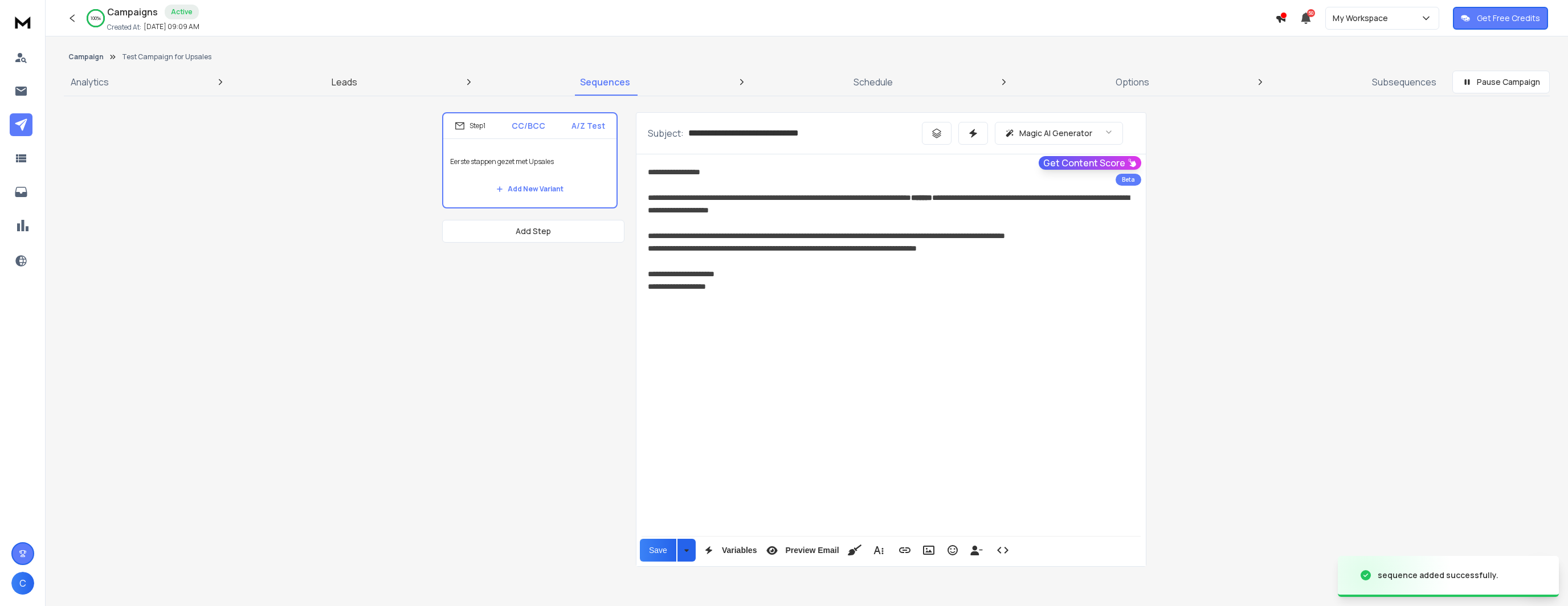
click at [343, 84] on p "Leads" at bounding box center [345, 82] width 26 height 13
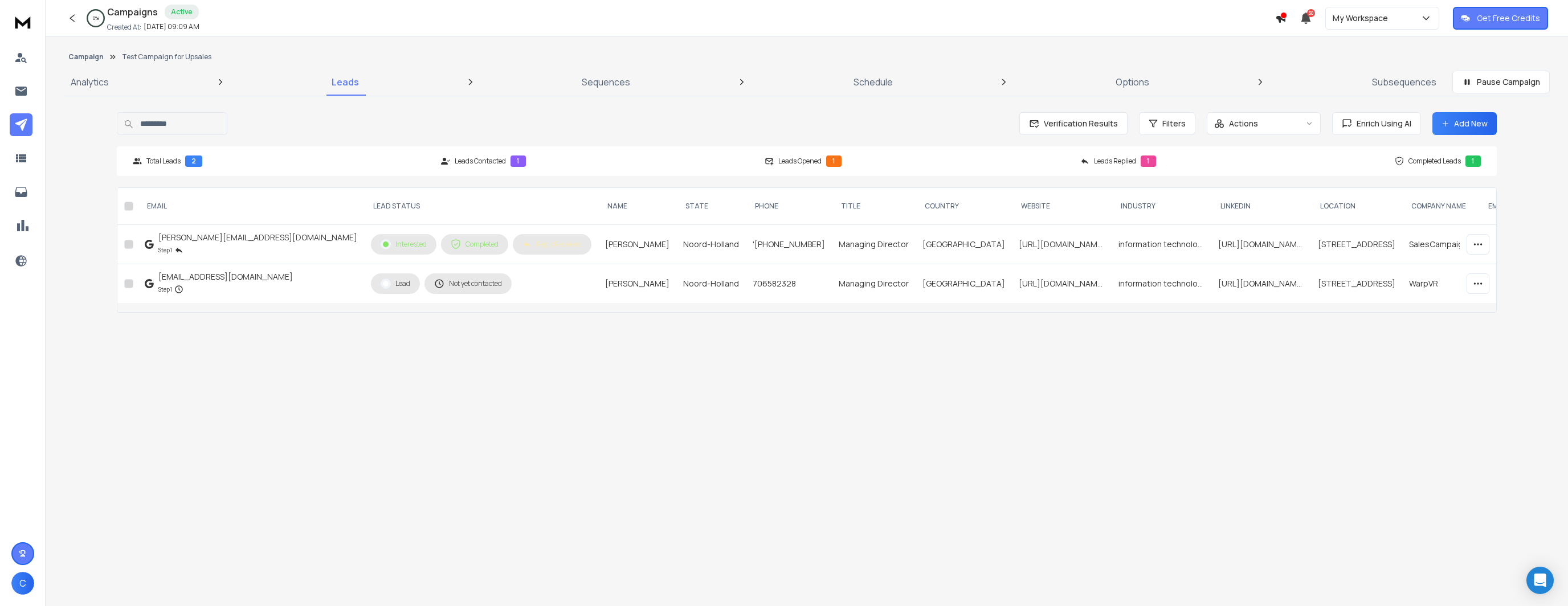
click at [219, 280] on div "[EMAIL_ADDRESS][DOMAIN_NAME]" at bounding box center [225, 276] width 134 height 11
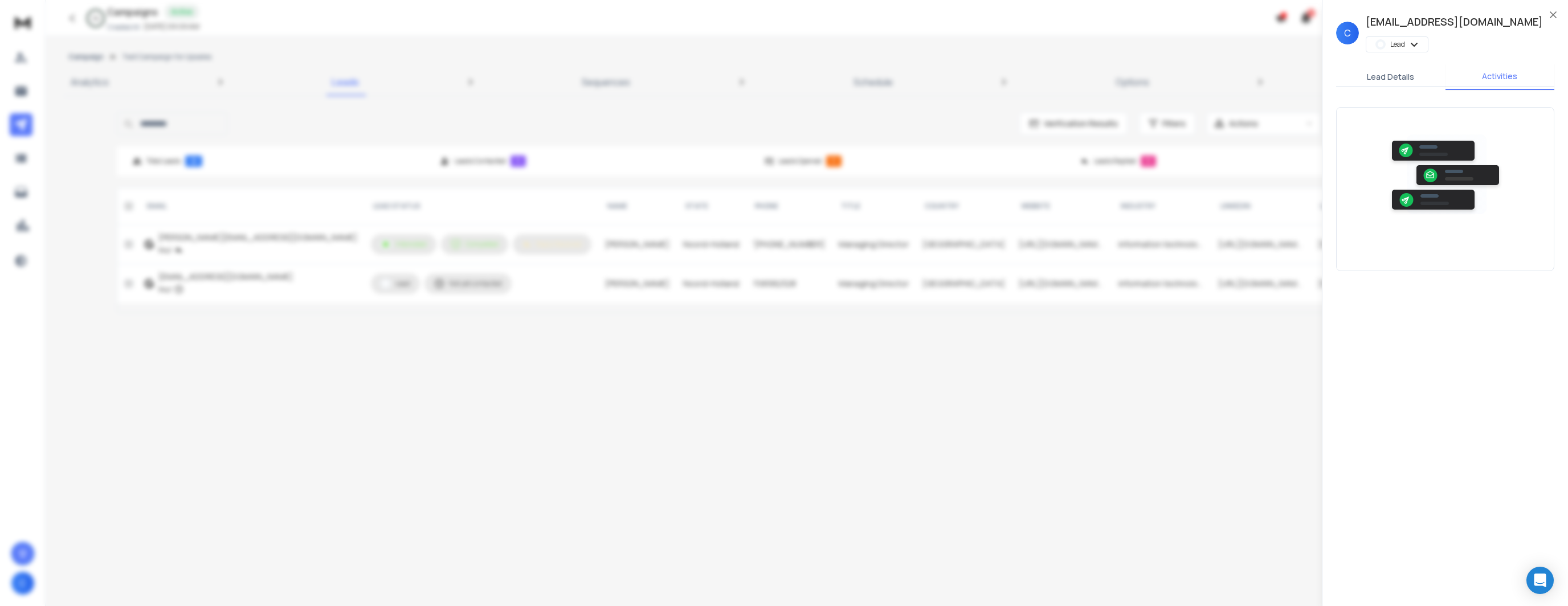
click at [1495, 75] on button "Activities" at bounding box center [1500, 77] width 109 height 26
click at [1391, 78] on button "Lead Details" at bounding box center [1391, 76] width 109 height 25
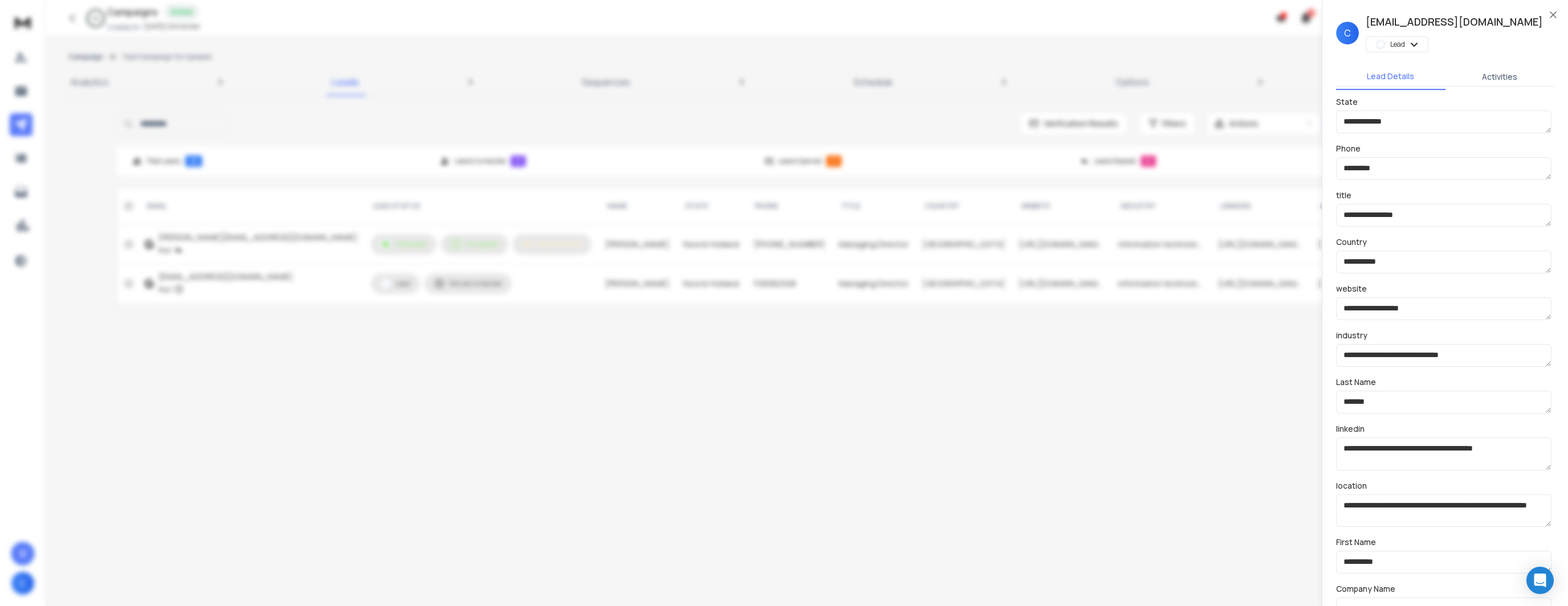
click at [1449, 31] on div "christiaan.jaarsma@gmail.com Lead" at bounding box center [1454, 32] width 177 height 38
click at [1447, 20] on h1 "[EMAIL_ADDRESS][DOMAIN_NAME]" at bounding box center [1454, 22] width 177 height 16
click at [1457, 21] on h1 "[EMAIL_ADDRESS][DOMAIN_NAME]" at bounding box center [1454, 22] width 177 height 16
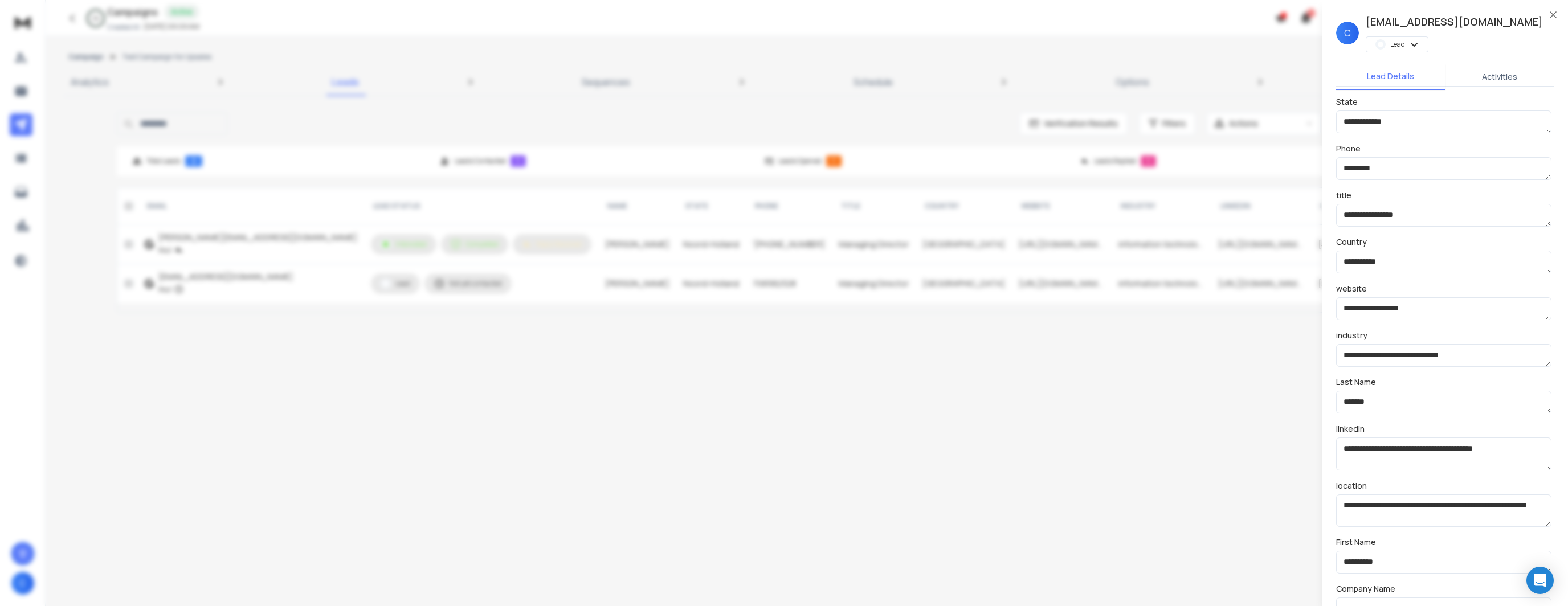
click at [1419, 46] on body "Get only verified leads with our AI-powered Lead Finder, starting at $22/mo Try…" at bounding box center [784, 303] width 1568 height 606
click at [1419, 46] on div at bounding box center [784, 303] width 1568 height 606
click at [1552, 18] on icon "button" at bounding box center [1552, 15] width 5 height 5
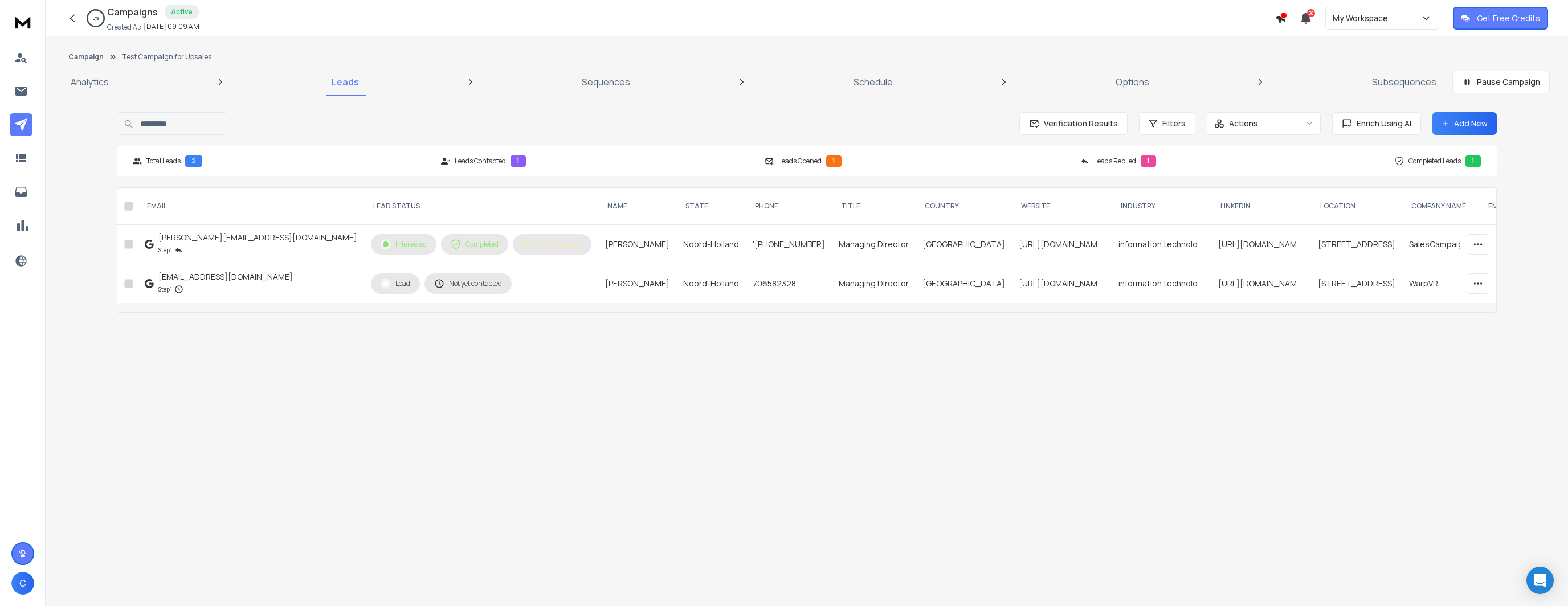
click at [1479, 280] on icon "button" at bounding box center [1478, 283] width 10 height 10
click at [1451, 324] on p "Pause Lead" at bounding box center [1460, 325] width 44 height 11
click at [738, 334] on button "Pause" at bounding box center [751, 332] width 42 height 23
click at [1482, 264] on td at bounding box center [1478, 284] width 36 height 39
click at [1478, 278] on icon "button" at bounding box center [1478, 283] width 10 height 10
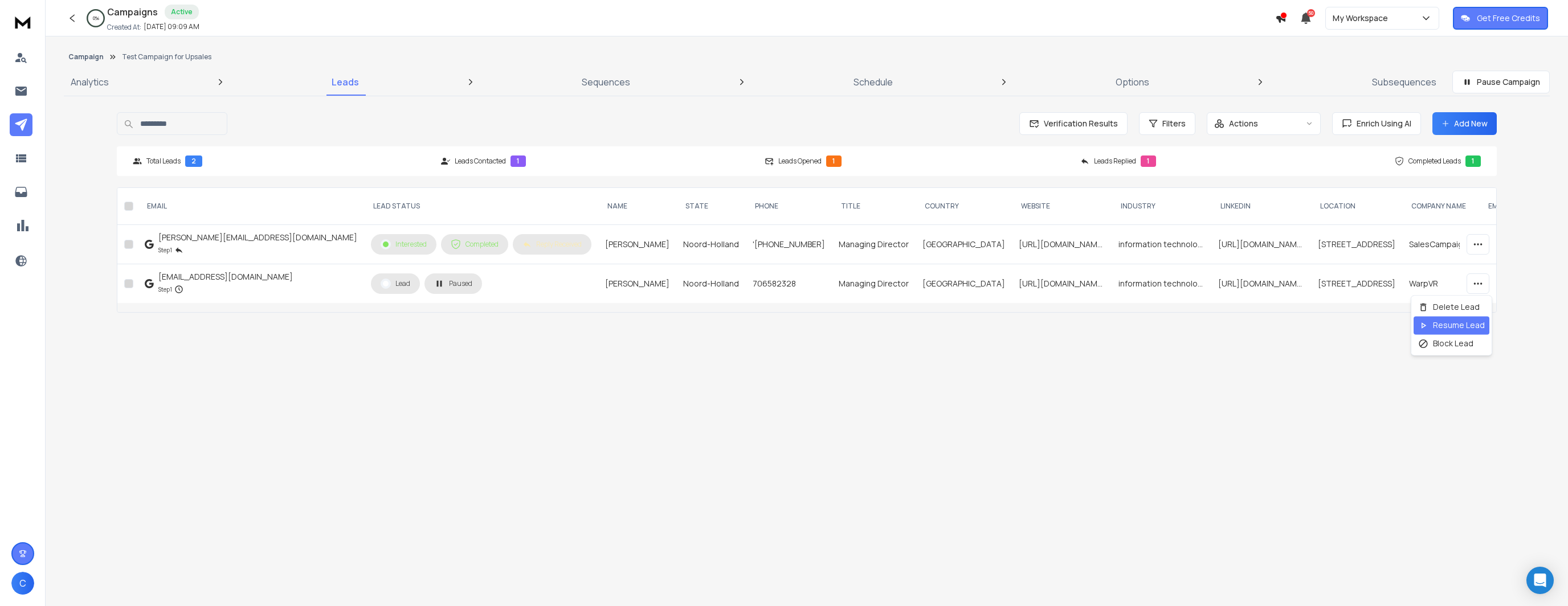
click at [1443, 321] on p "Resume Lead" at bounding box center [1458, 325] width 52 height 11
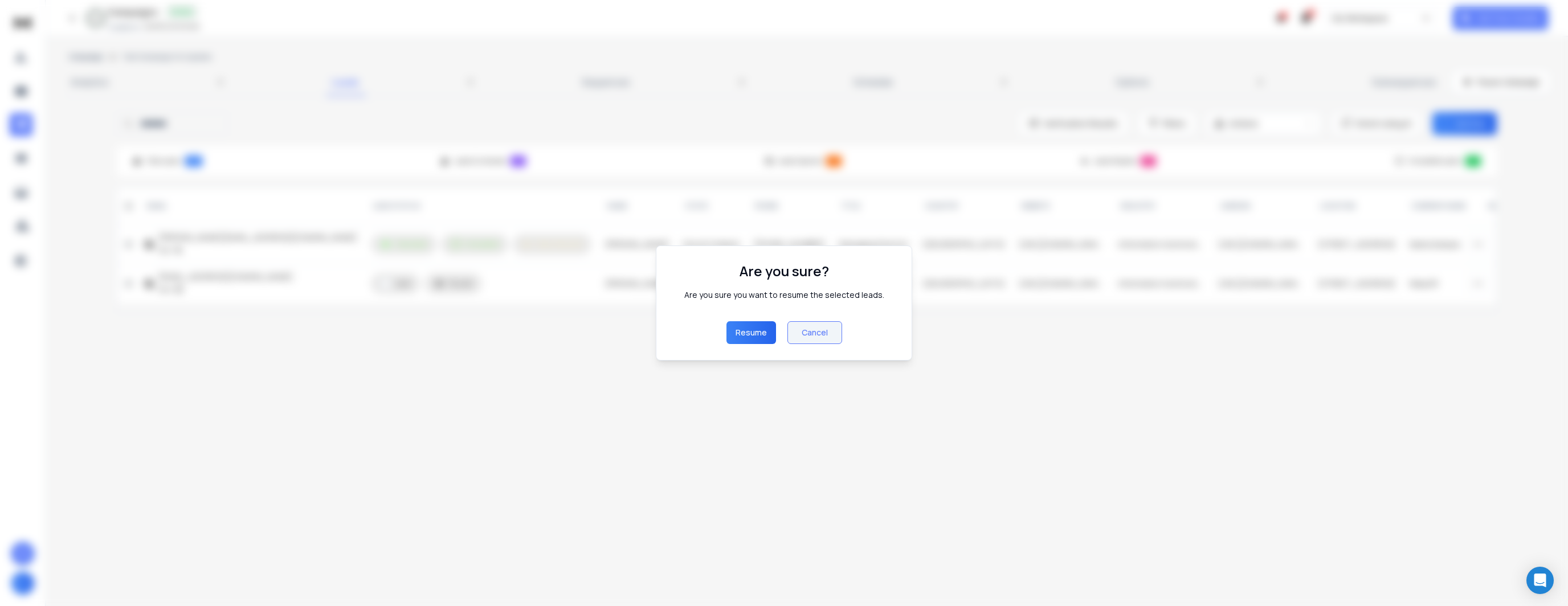
click at [741, 331] on button "Resume" at bounding box center [751, 332] width 49 height 23
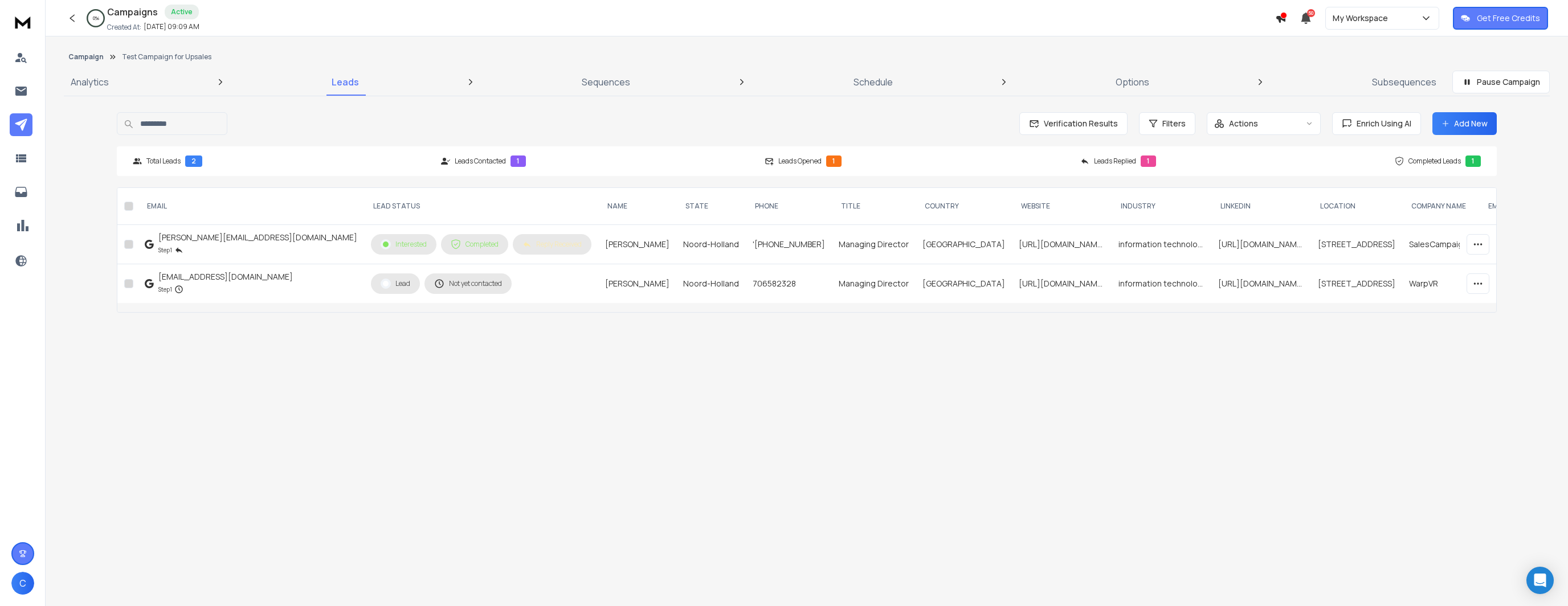
click at [129, 283] on button "button" at bounding box center [129, 284] width 9 height 9
click at [1377, 134] on button "Actions" at bounding box center [1364, 123] width 114 height 23
